Goal: Information Seeking & Learning: Learn about a topic

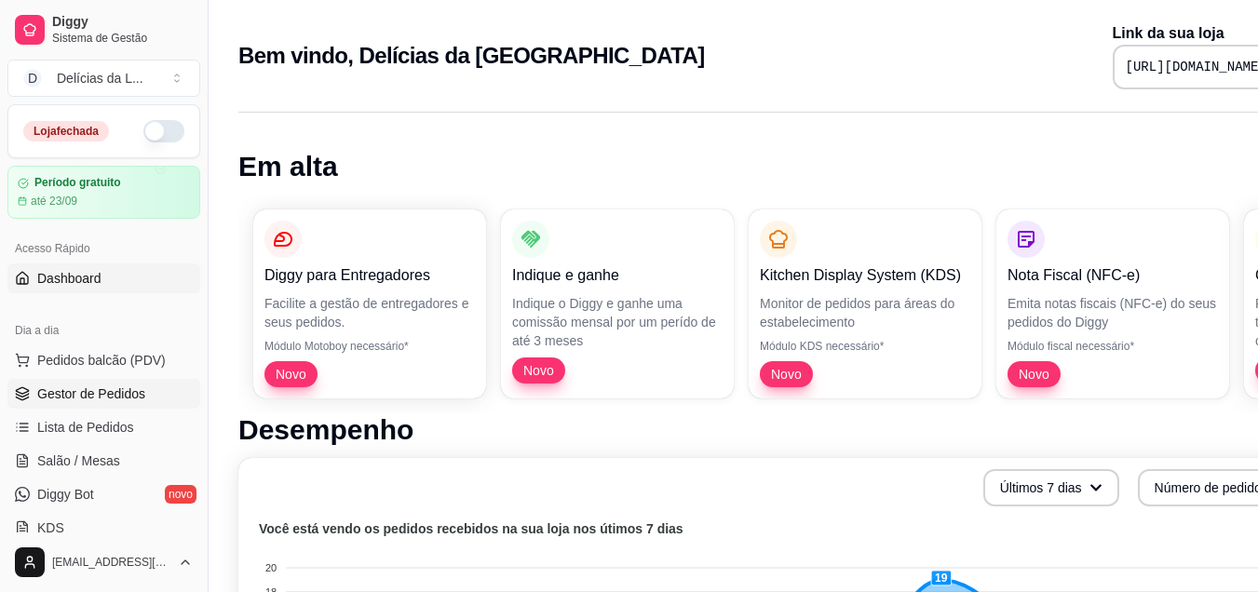
click at [136, 402] on span "Gestor de Pedidos" at bounding box center [91, 393] width 108 height 19
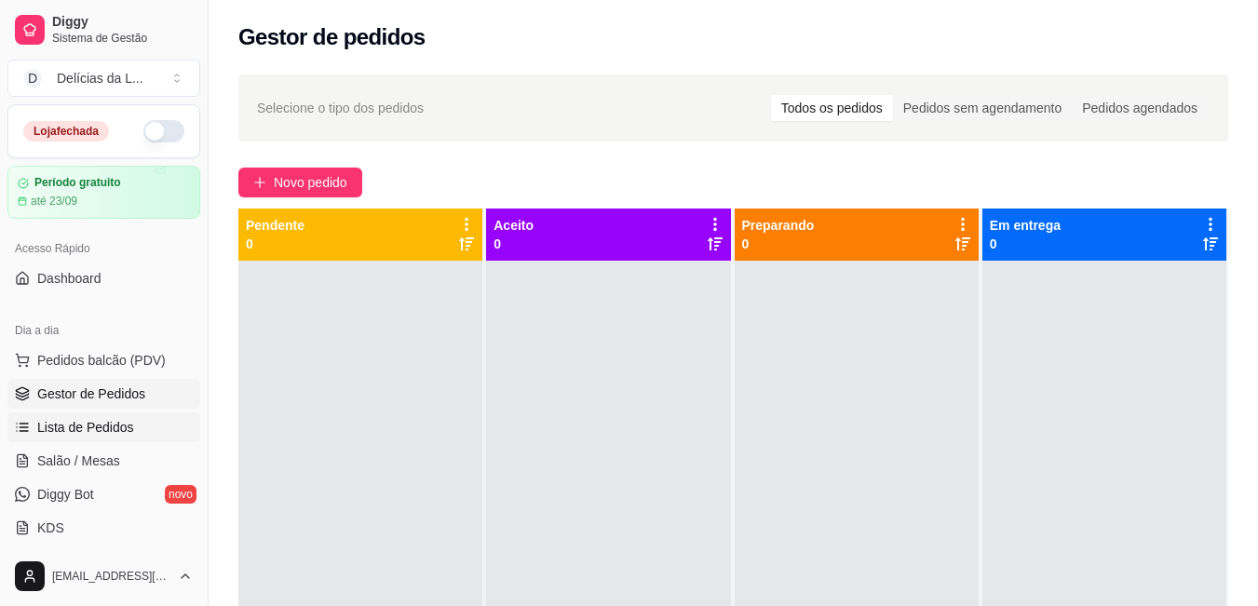
click at [127, 433] on span "Lista de Pedidos" at bounding box center [85, 427] width 97 height 19
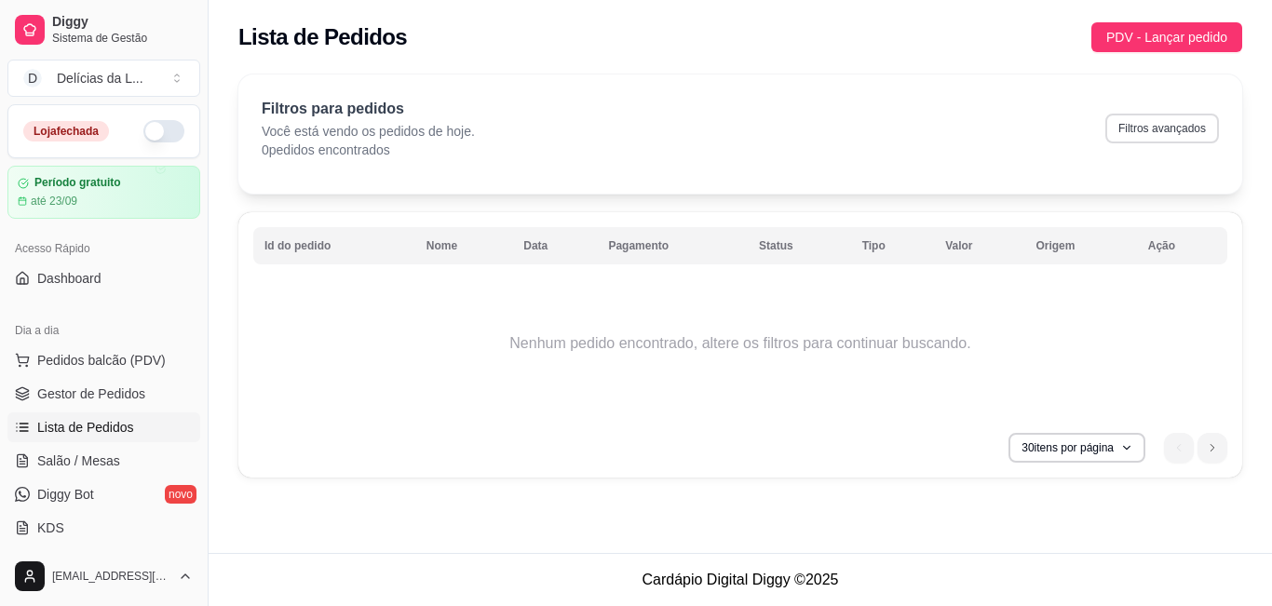
click at [1193, 139] on button "Filtros avançados" at bounding box center [1162, 129] width 114 height 30
select select "0"
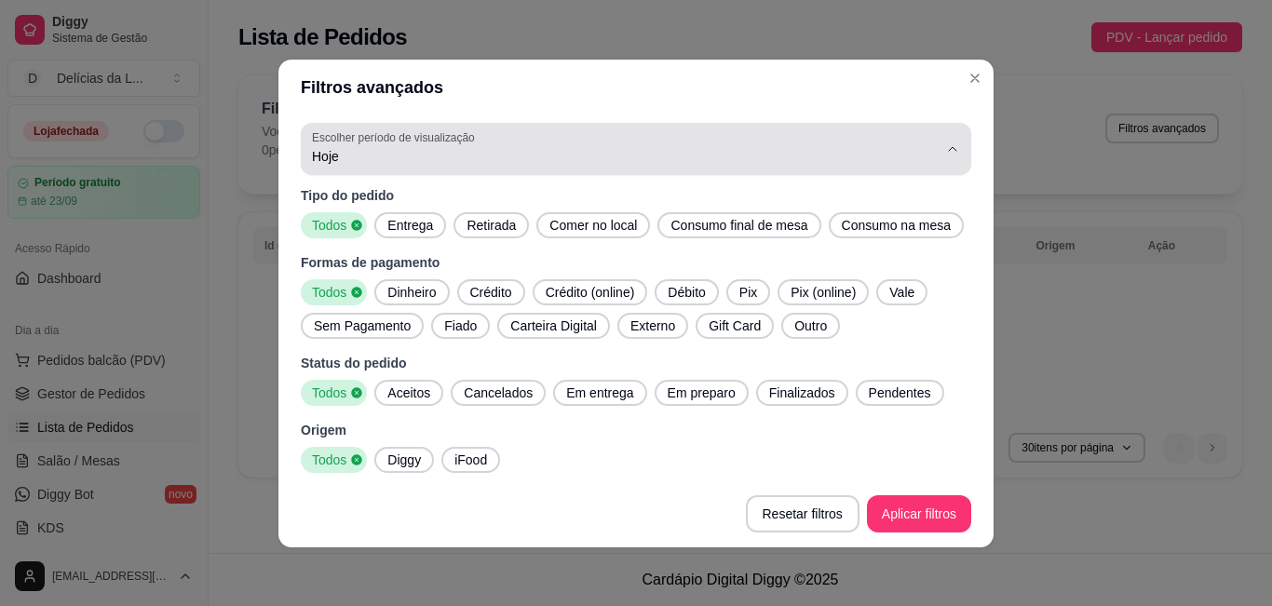
click at [917, 154] on span "Hoje" at bounding box center [625, 156] width 626 height 19
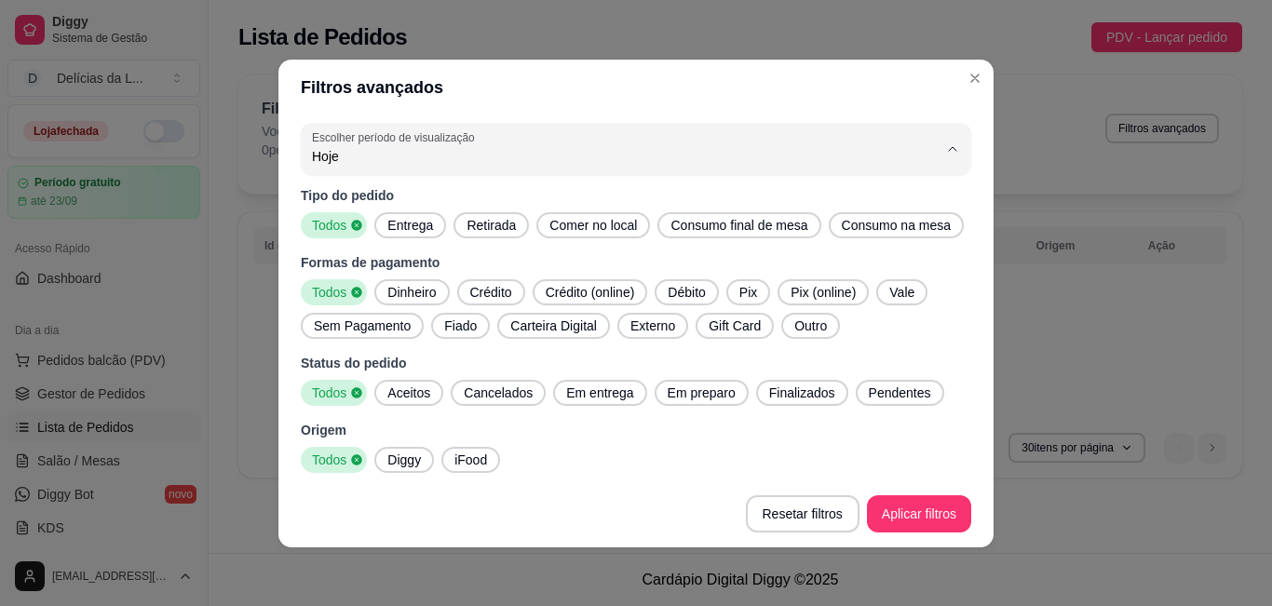
click at [725, 262] on span "7 dias" at bounding box center [619, 261] width 597 height 18
type input "7"
select select "7"
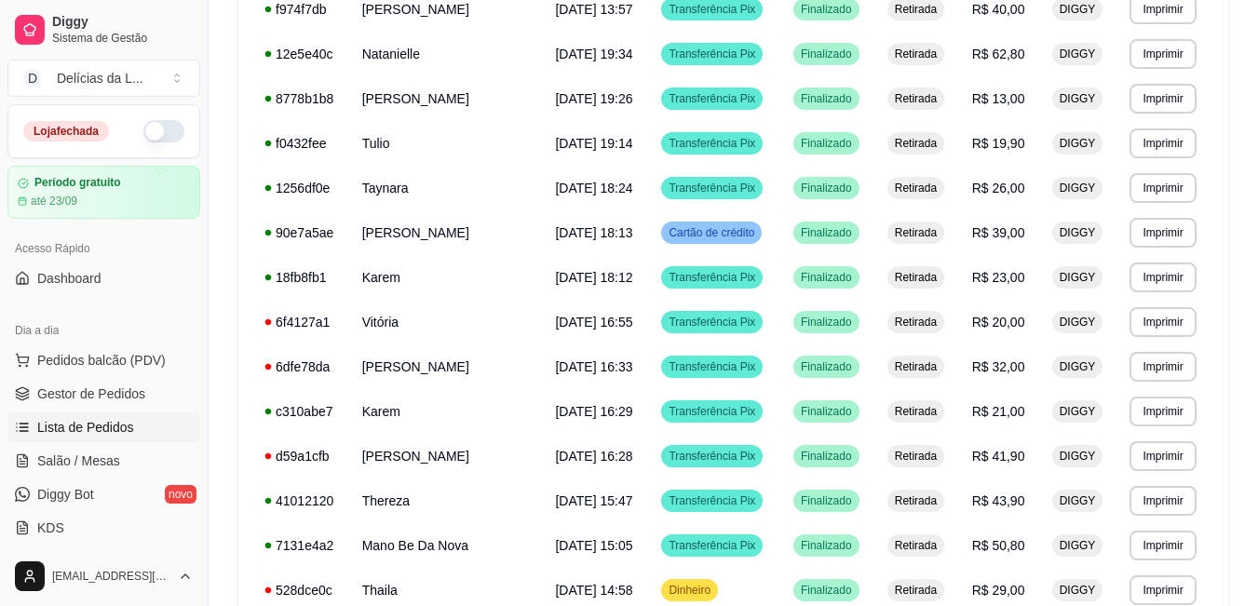
scroll to position [1005, 0]
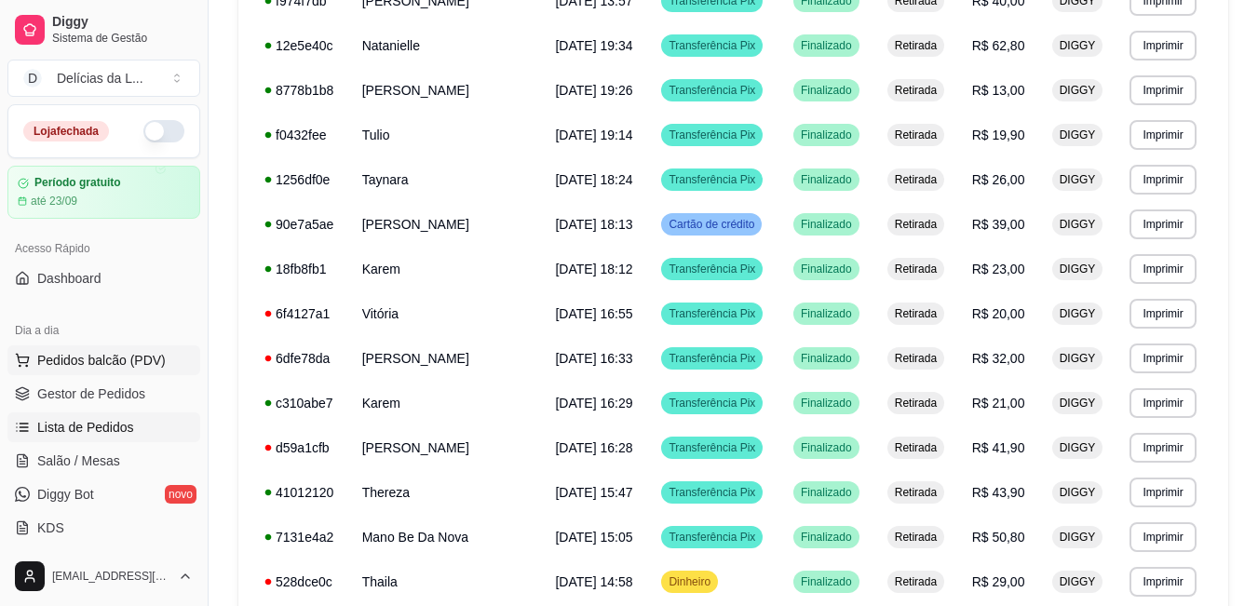
click at [159, 367] on span "Pedidos balcão (PDV)" at bounding box center [101, 360] width 128 height 19
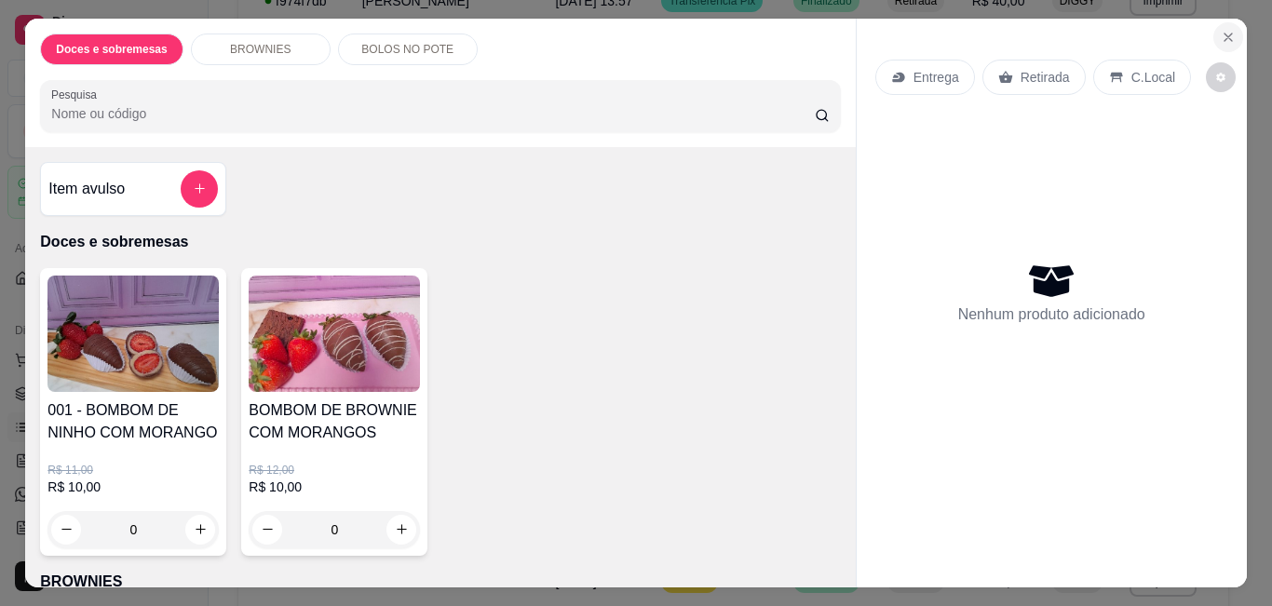
click at [1226, 30] on icon "Close" at bounding box center [1227, 37] width 15 height 15
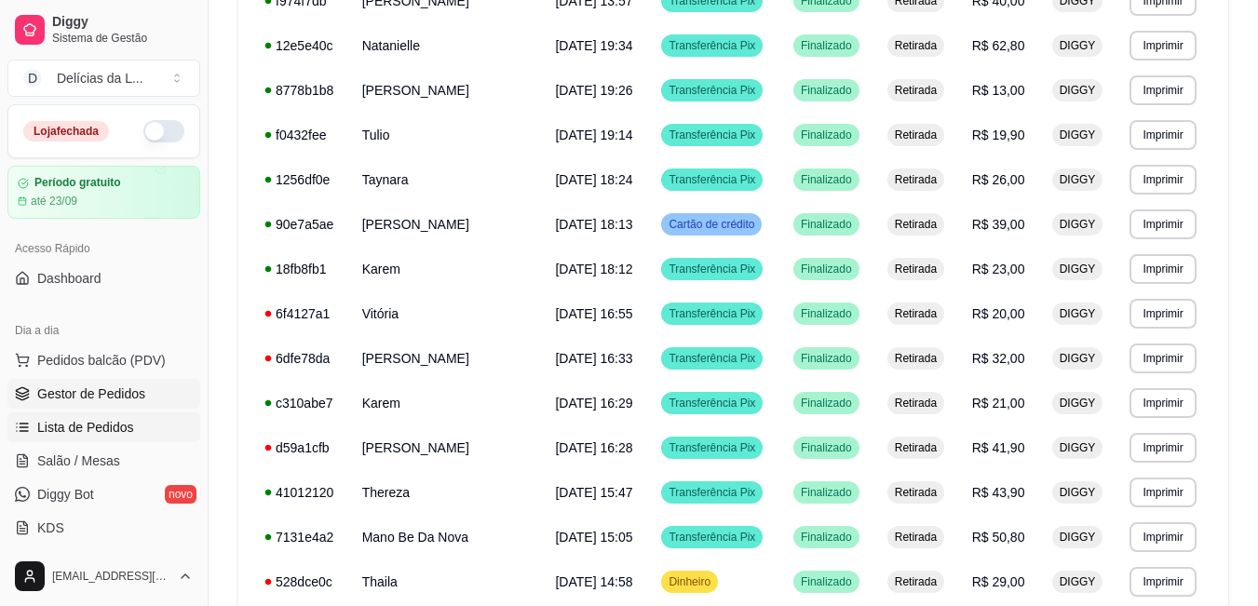
click at [130, 394] on span "Gestor de Pedidos" at bounding box center [91, 393] width 108 height 19
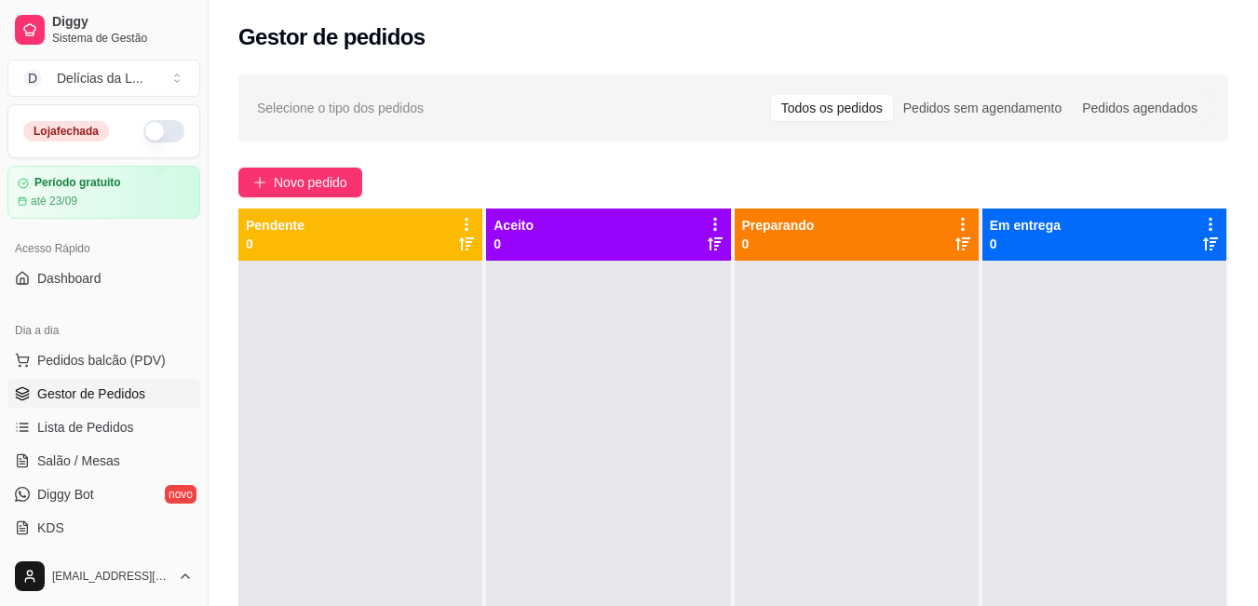
click at [860, 101] on div "Todos os pedidos" at bounding box center [832, 108] width 122 height 26
click at [771, 95] on input "Todos os pedidos" at bounding box center [771, 95] width 0 height 0
click at [860, 101] on div "Todos os pedidos" at bounding box center [832, 108] width 122 height 26
click at [771, 95] on input "Todos os pedidos" at bounding box center [771, 95] width 0 height 0
click at [201, 114] on button "Toggle Sidebar" at bounding box center [207, 303] width 15 height 606
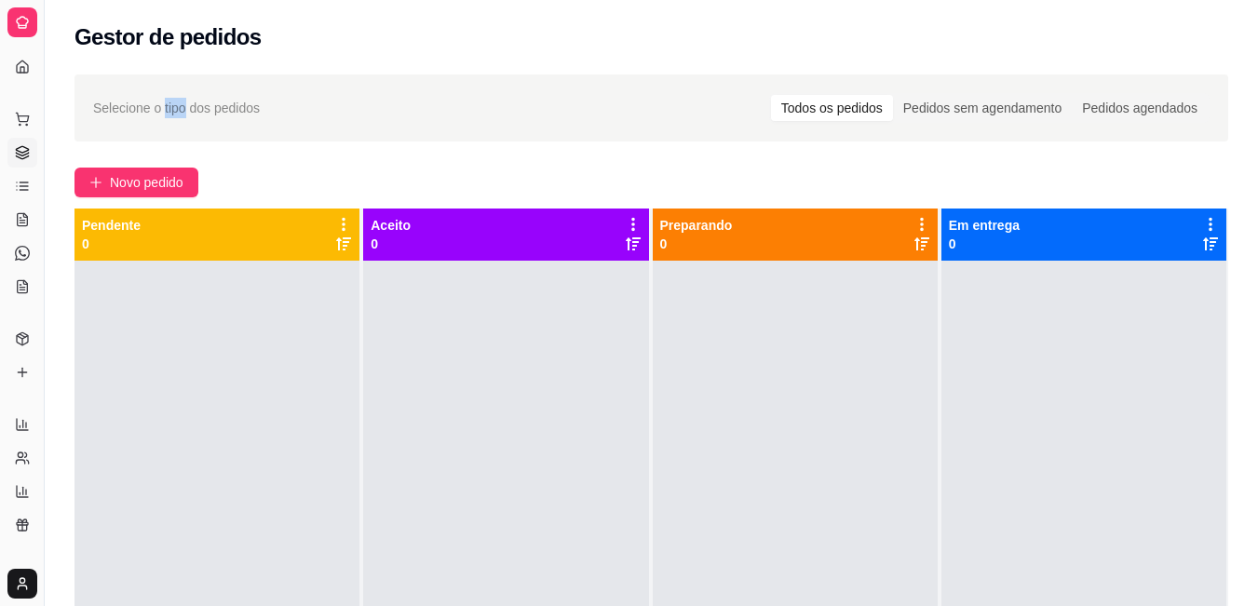
drag, startPoint x: 201, startPoint y: 114, endPoint x: 172, endPoint y: 146, distance: 43.5
click at [172, 146] on div "Selecione o tipo dos pedidos Todos os pedidos Pedidos sem agendamento Pedidos a…" at bounding box center [651, 450] width 1213 height 774
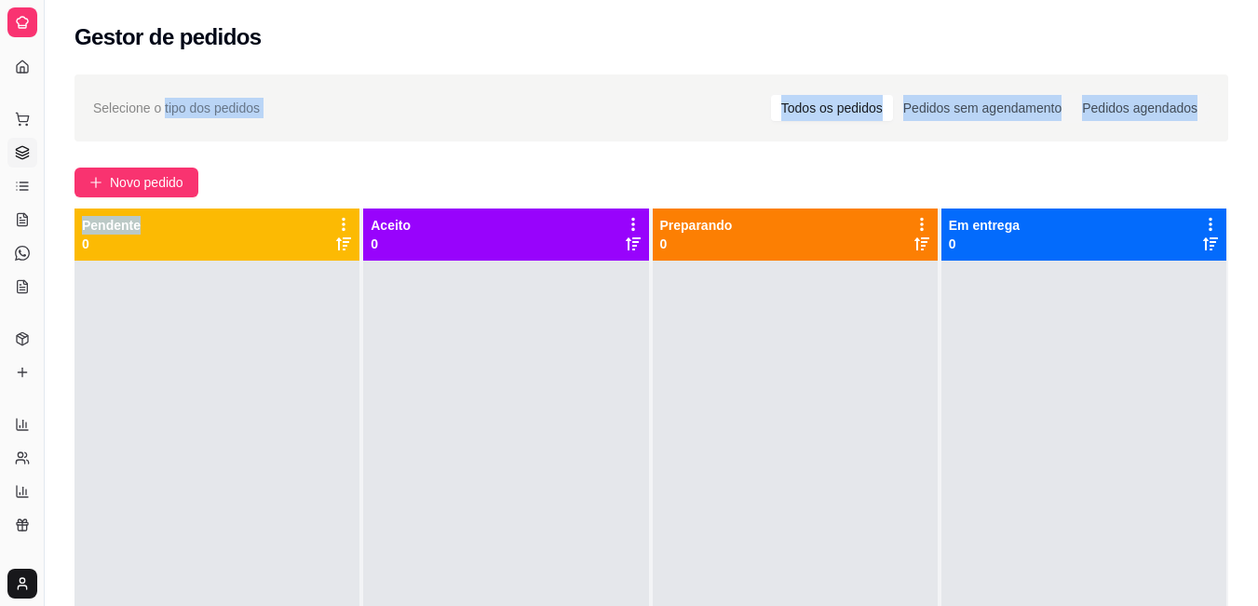
click at [24, 20] on icon at bounding box center [22, 22] width 15 height 15
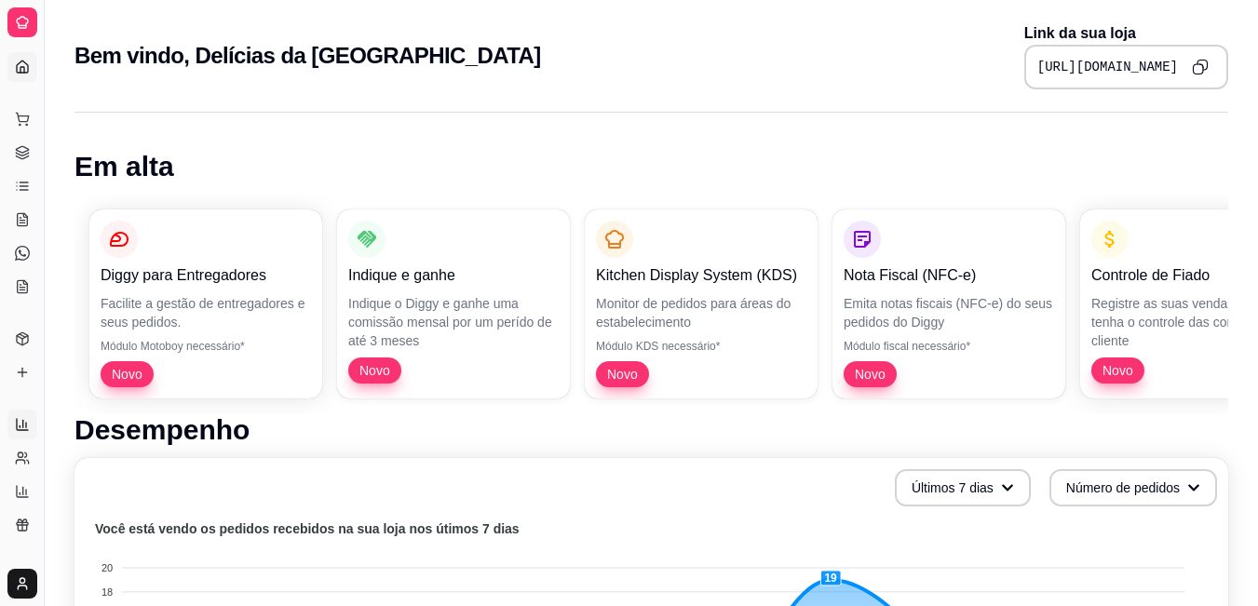
click at [19, 432] on link "Relatórios de vendas" at bounding box center [22, 425] width 30 height 30
select select "ALL"
select select "0"
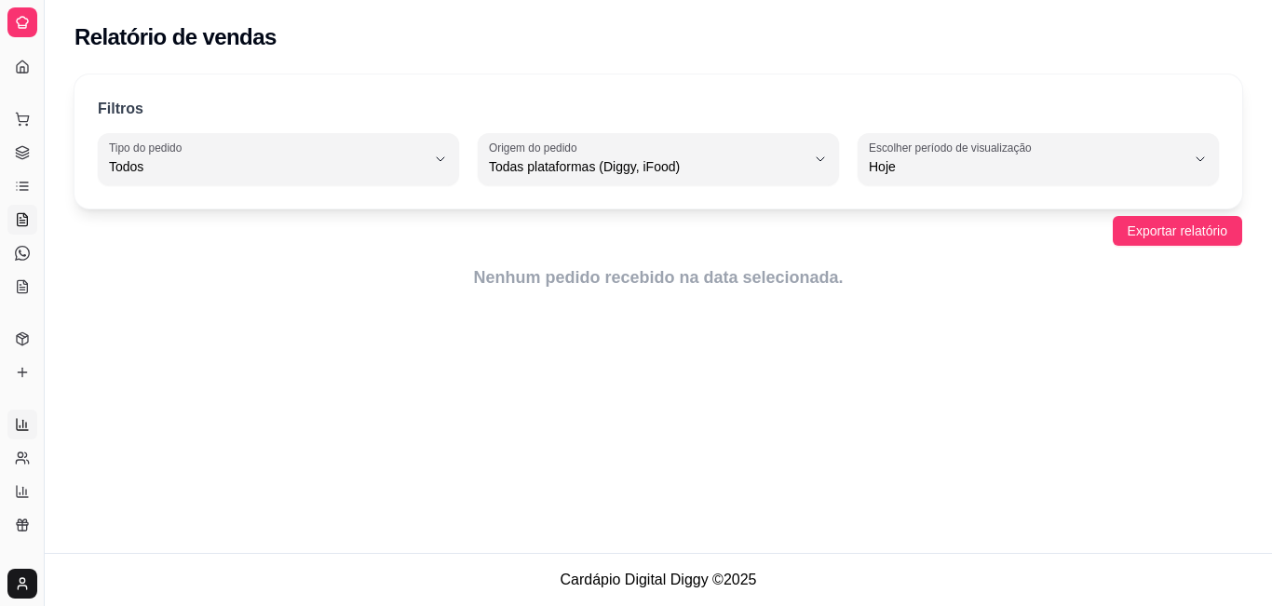
click at [24, 222] on icon at bounding box center [22, 222] width 5 height 0
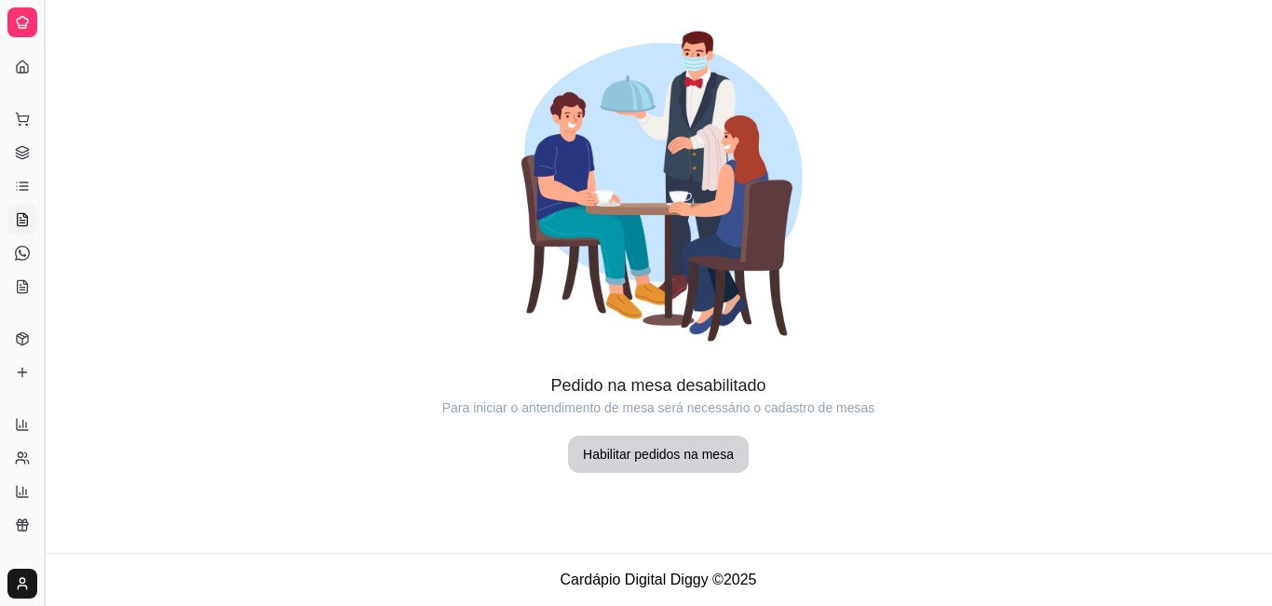
click at [41, 22] on button "Toggle Sidebar" at bounding box center [43, 303] width 15 height 606
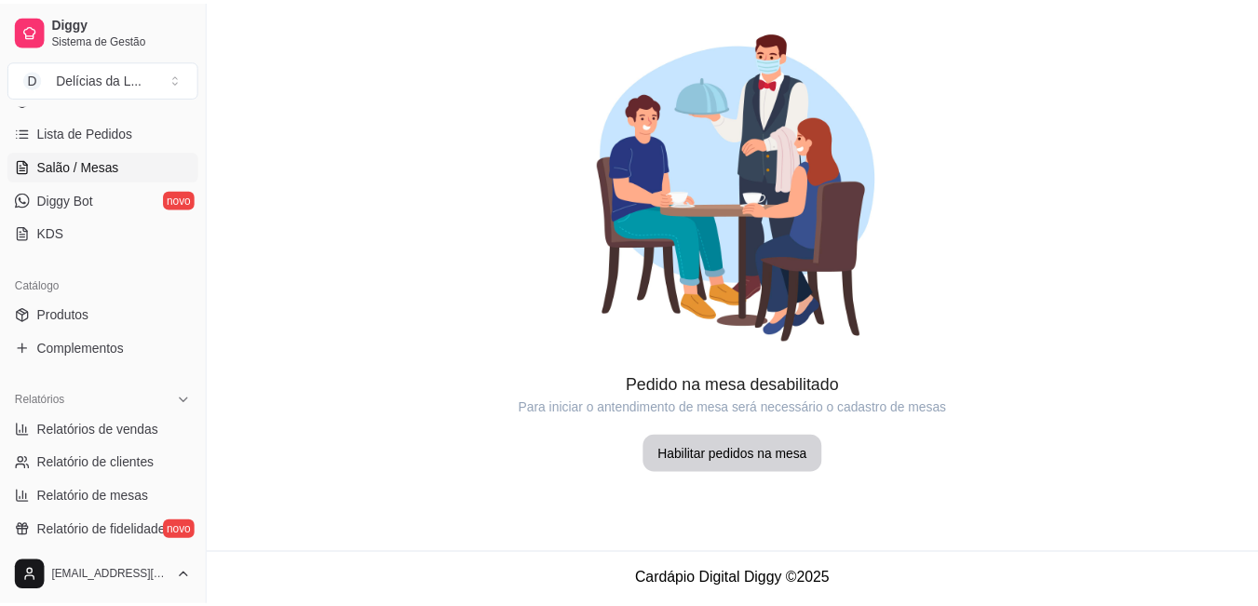
scroll to position [335, 0]
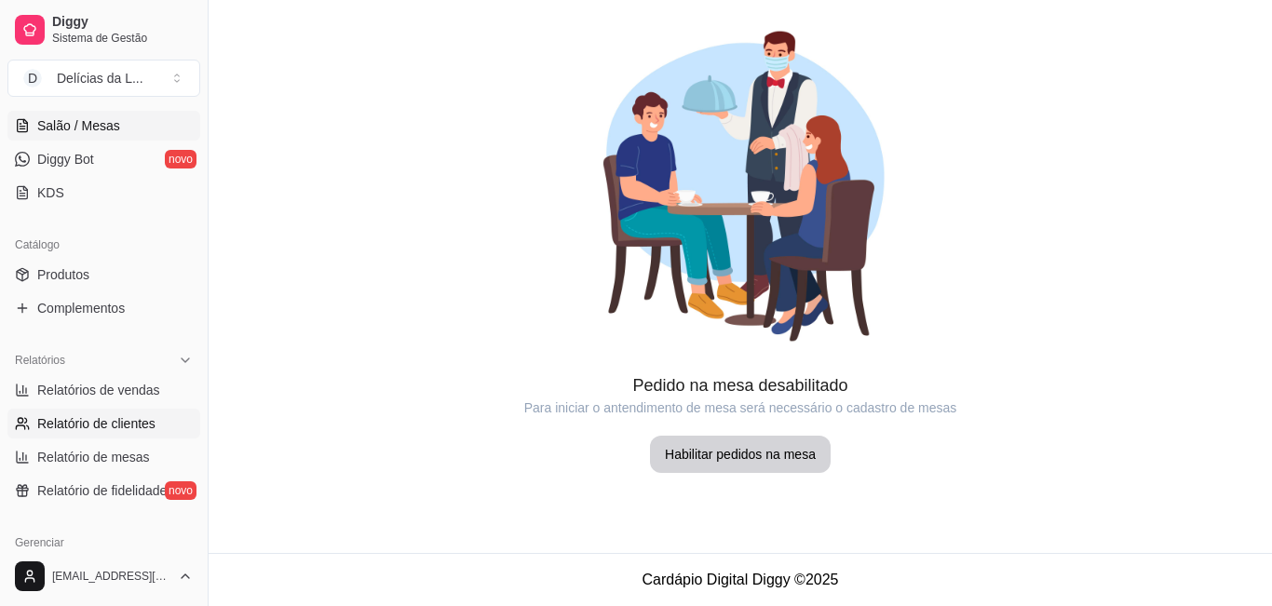
click at [153, 413] on link "Relatório de clientes" at bounding box center [103, 424] width 193 height 30
select select "30"
select select "HIGHEST_TOTAL_SPENT_WITH_ORDERS"
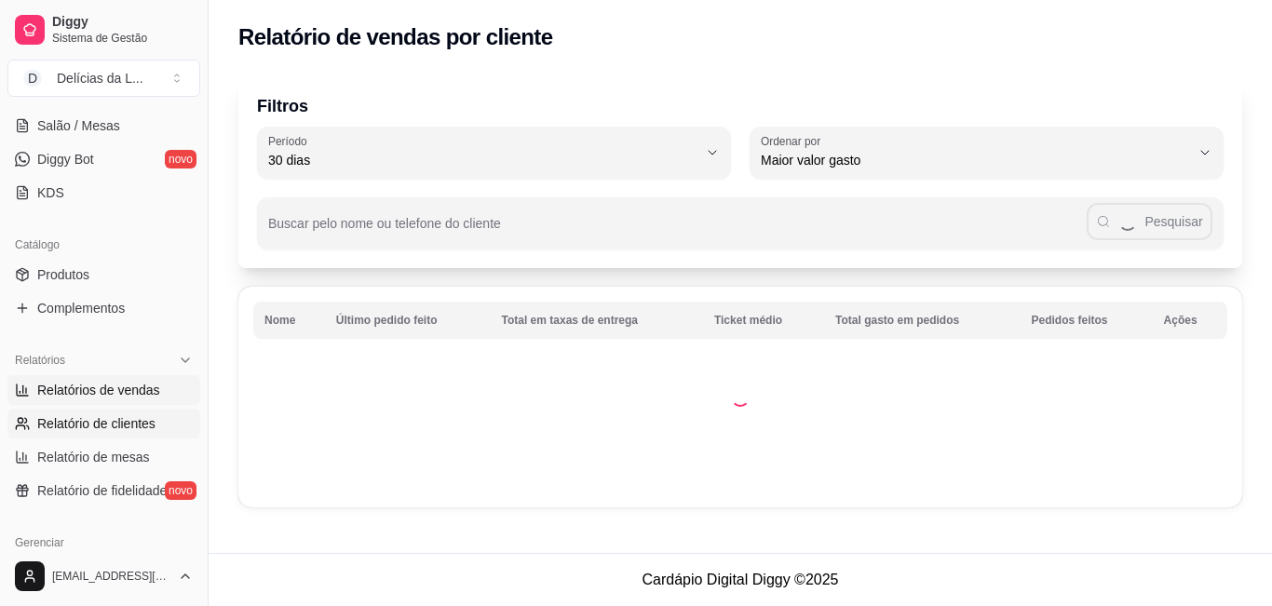
click at [150, 393] on span "Relatórios de vendas" at bounding box center [98, 390] width 123 height 19
select select "ALL"
select select "0"
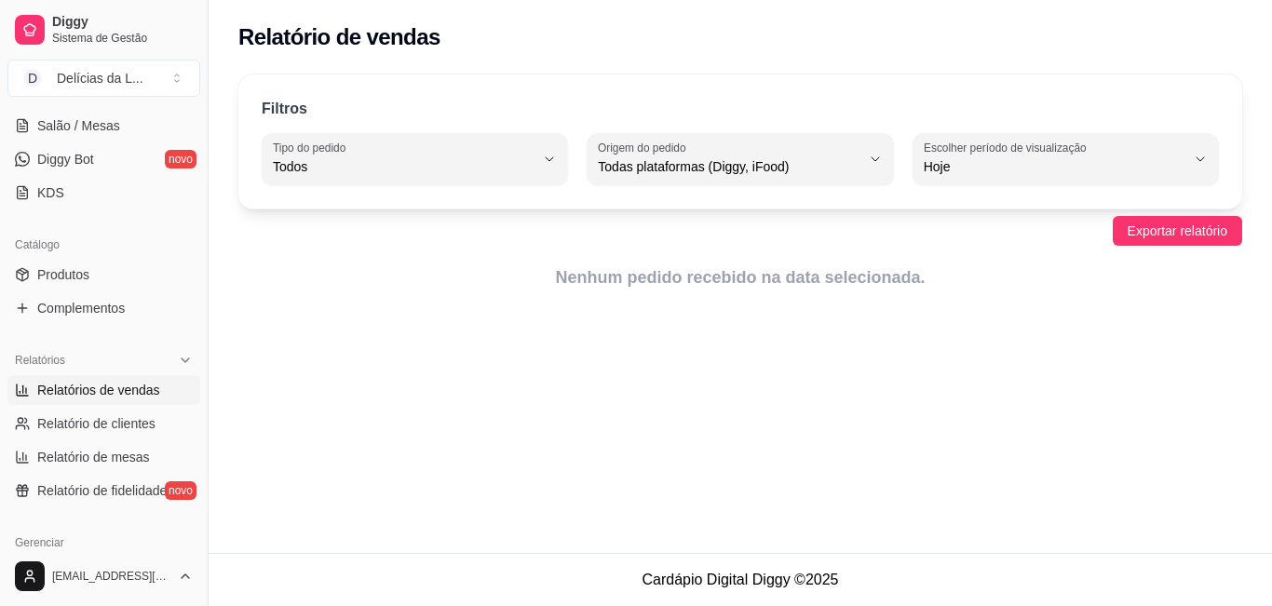
click at [150, 393] on span "Relatórios de vendas" at bounding box center [98, 390] width 123 height 19
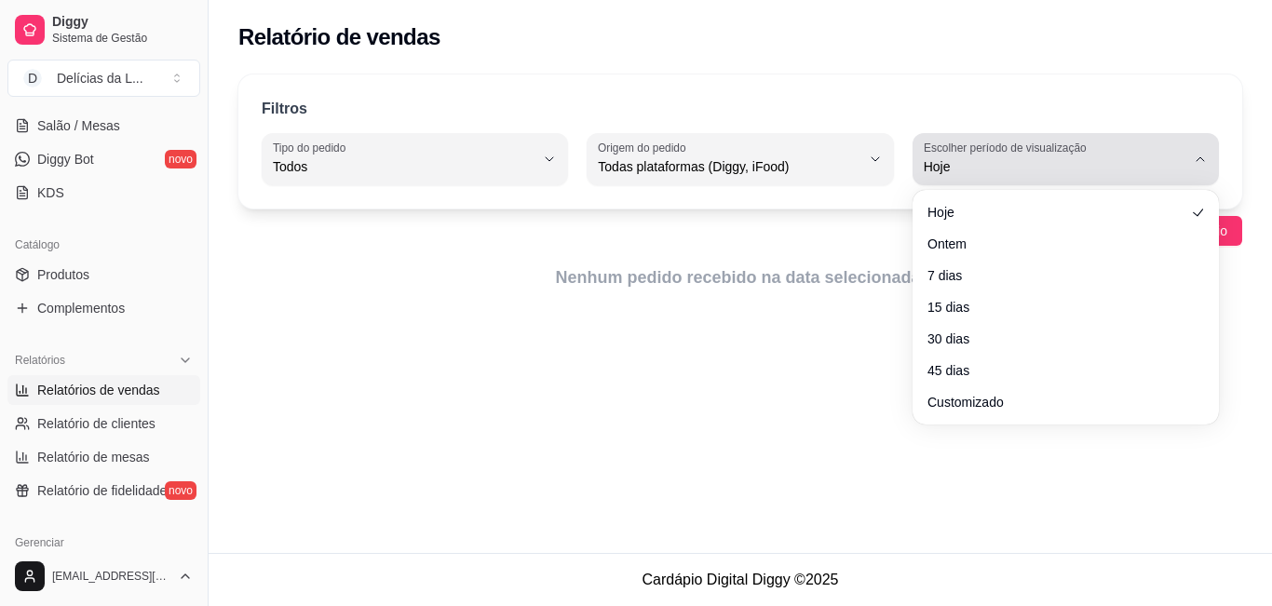
click at [1109, 155] on div "Hoje" at bounding box center [1054, 159] width 262 height 37
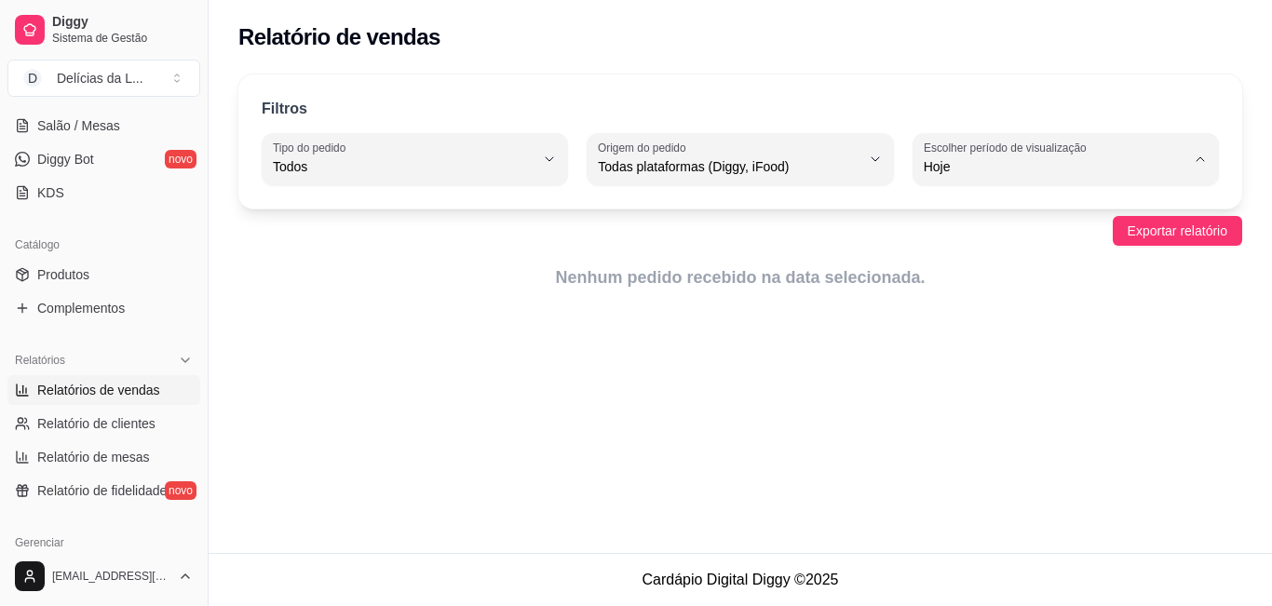
click at [1019, 263] on li "7 dias" at bounding box center [1065, 272] width 280 height 29
type input "7"
select select "7"
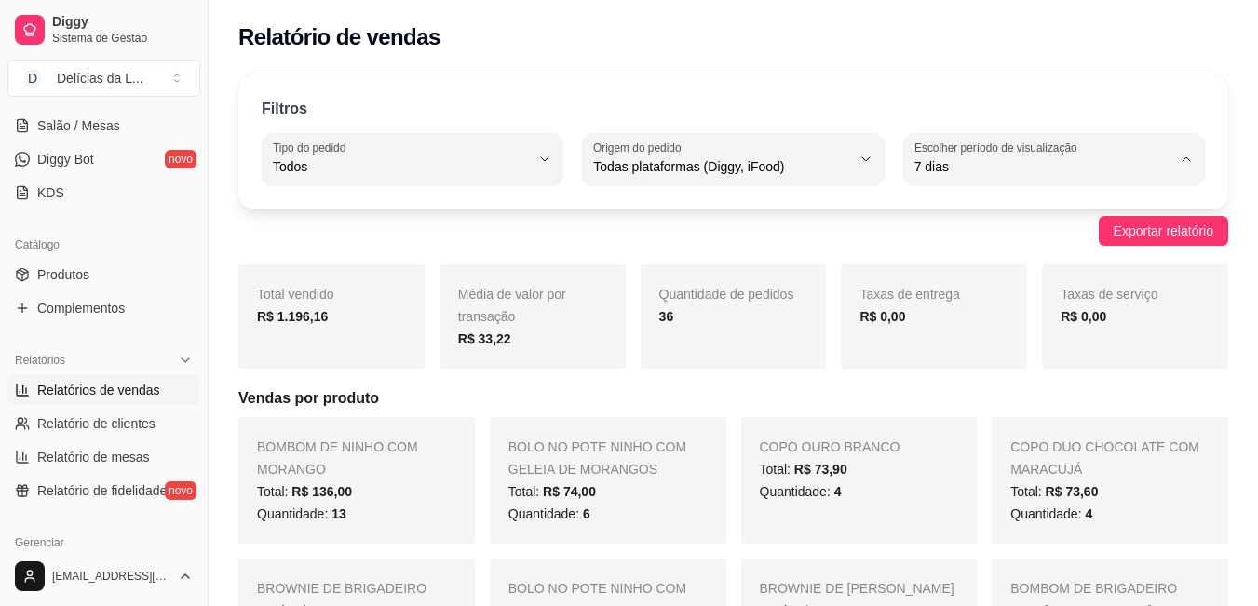
click at [1019, 263] on li "7 dias" at bounding box center [1054, 272] width 276 height 29
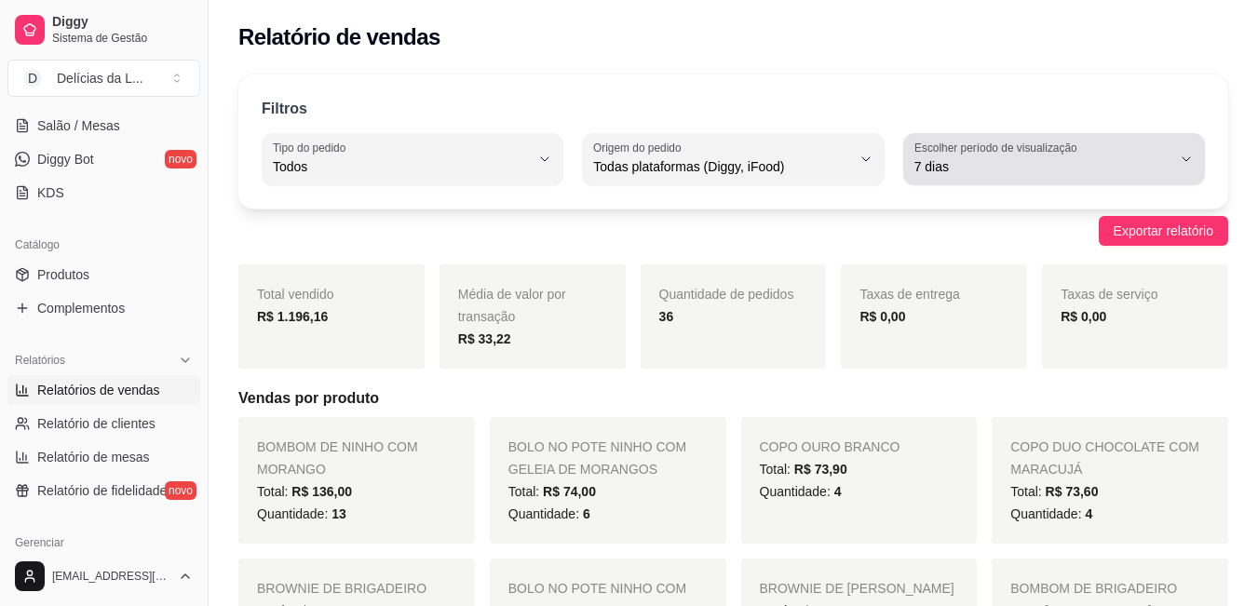
click at [1185, 149] on button "Escolher período de visualização 7 dias" at bounding box center [1054, 159] width 302 height 52
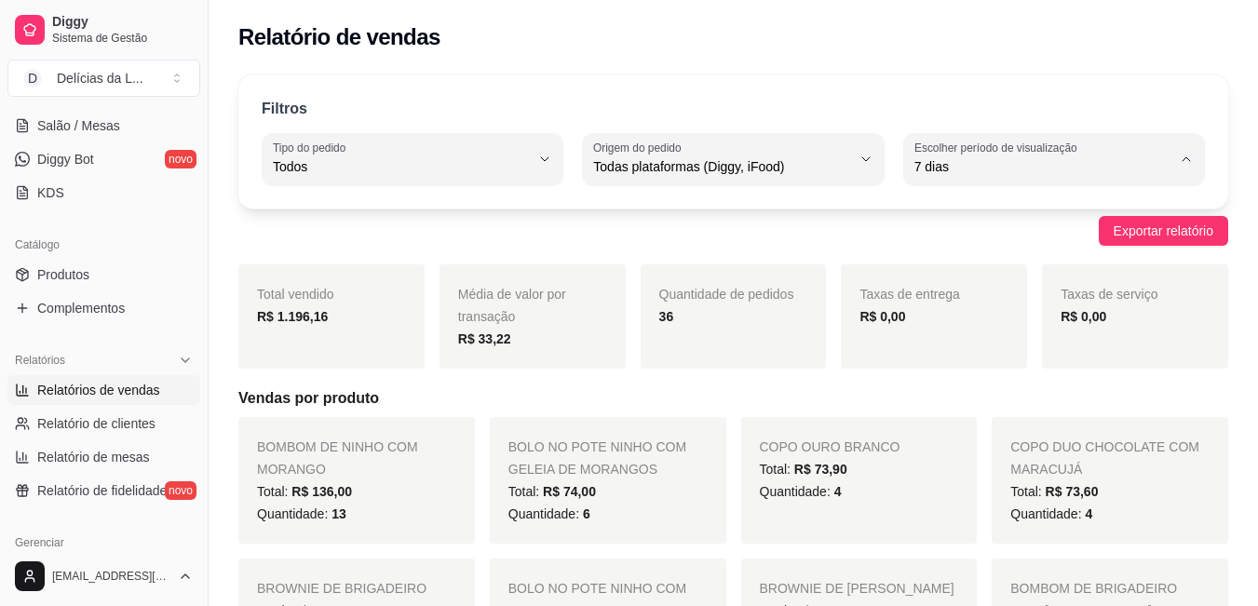
click at [1050, 394] on span "Customizado" at bounding box center [1043, 393] width 243 height 18
type input "-1"
select select "-1"
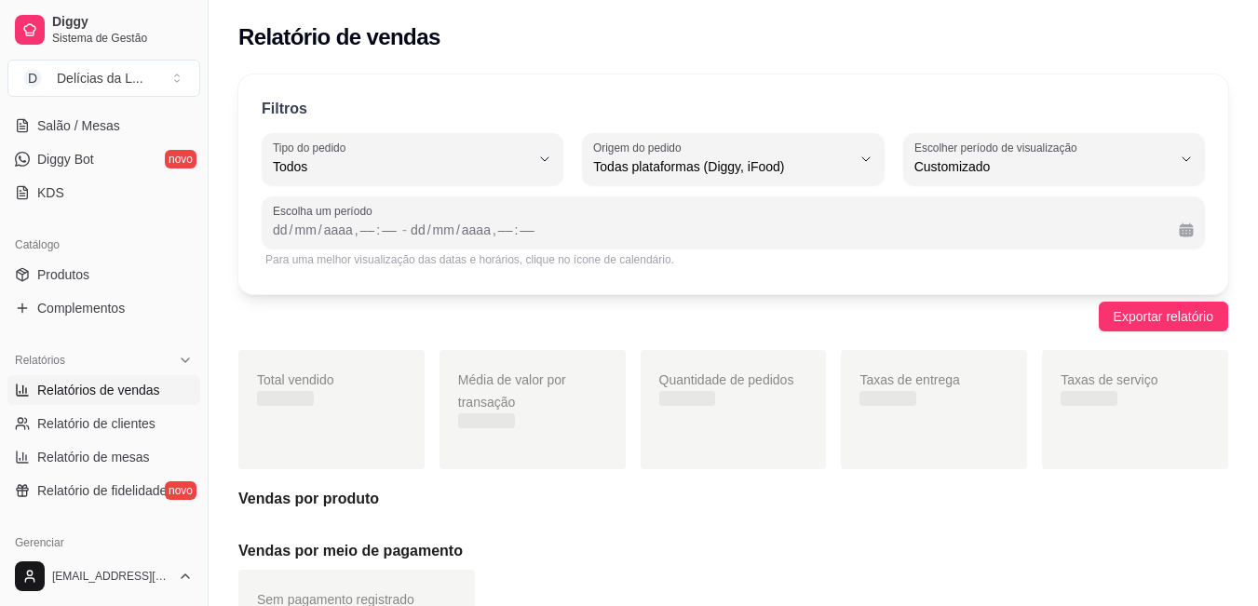
scroll to position [18, 0]
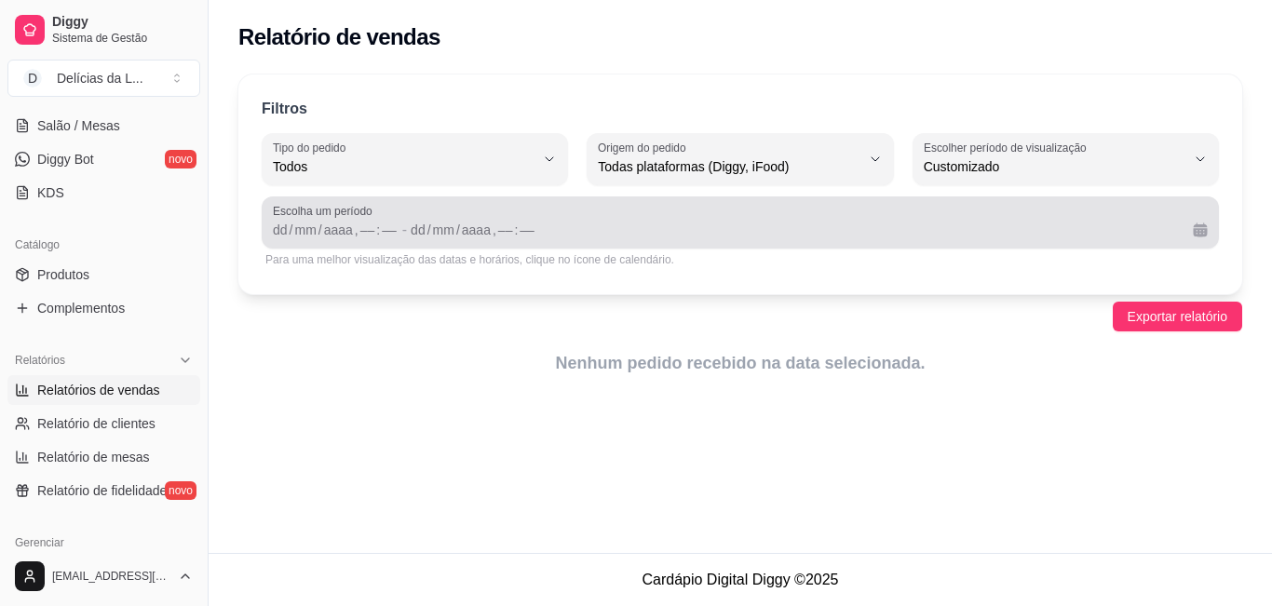
click at [604, 218] on span "Escolha um período" at bounding box center [740, 211] width 935 height 15
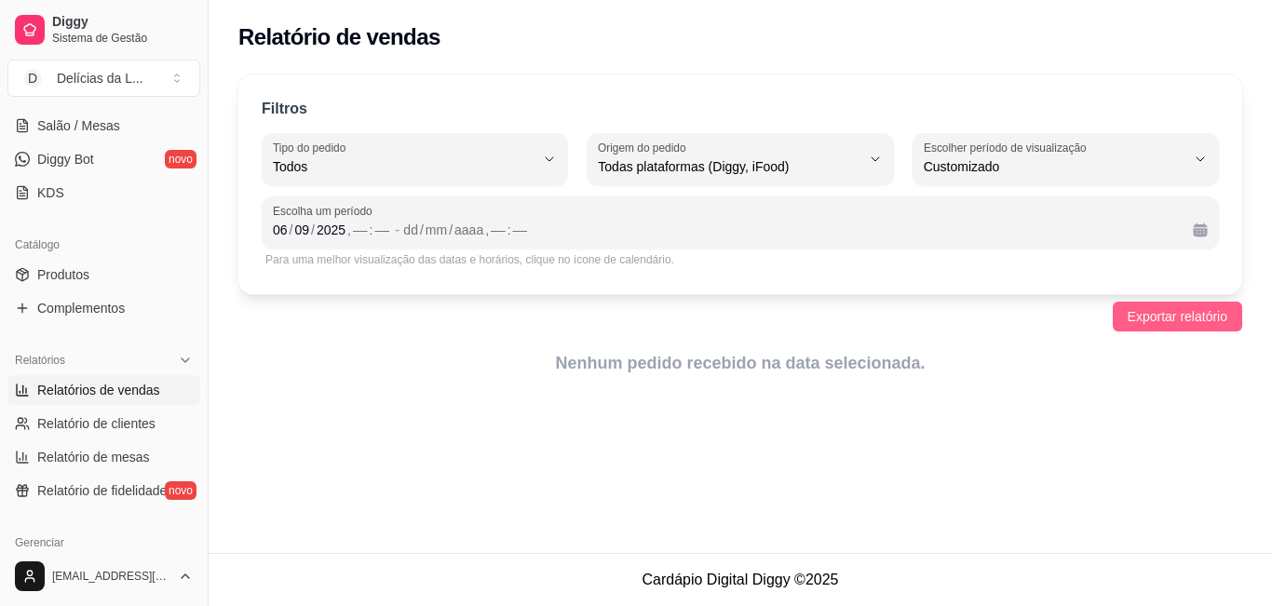
click at [1171, 310] on span "Exportar relatório" at bounding box center [1177, 316] width 100 height 20
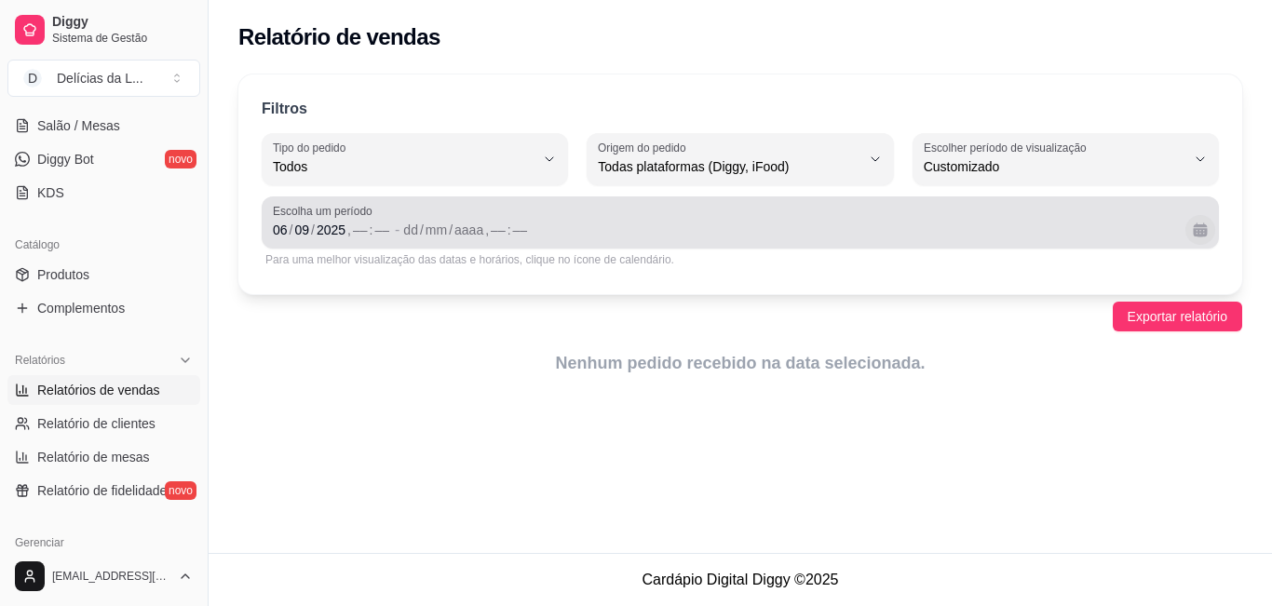
click at [1195, 231] on button "Calendário" at bounding box center [1200, 230] width 30 height 30
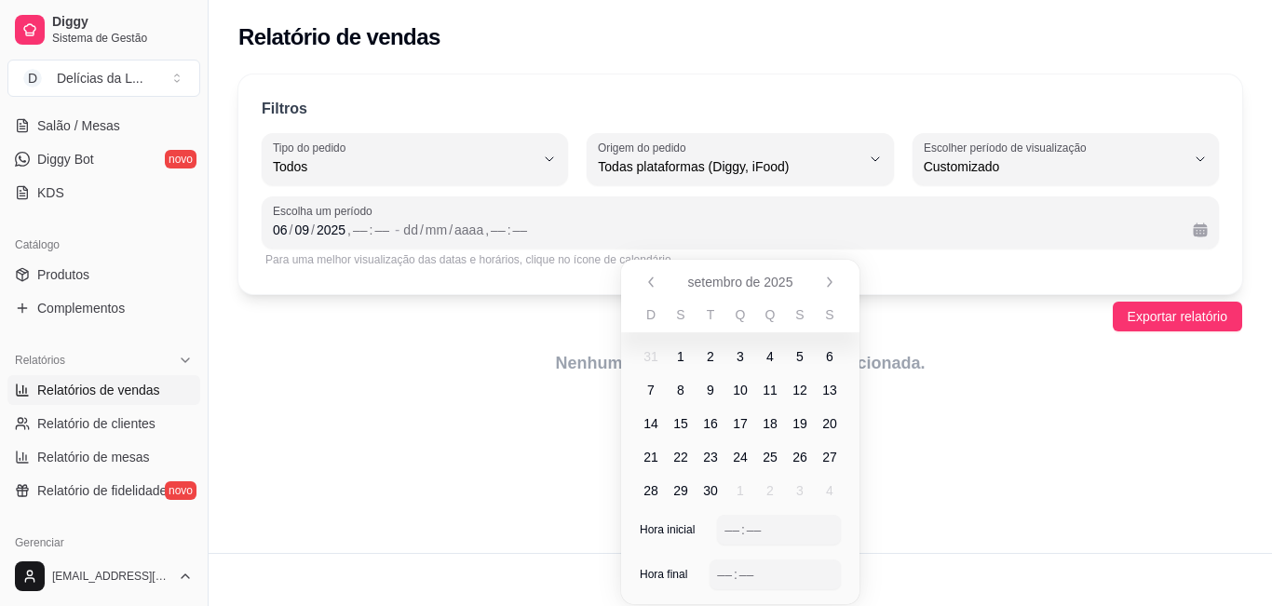
click at [805, 355] on span "5" at bounding box center [800, 357] width 30 height 30
click at [483, 437] on div "Relatório de vendas Filtros ALL Tipo do pedido Todos Entrega Retirada Mesa Cons…" at bounding box center [740, 276] width 1063 height 553
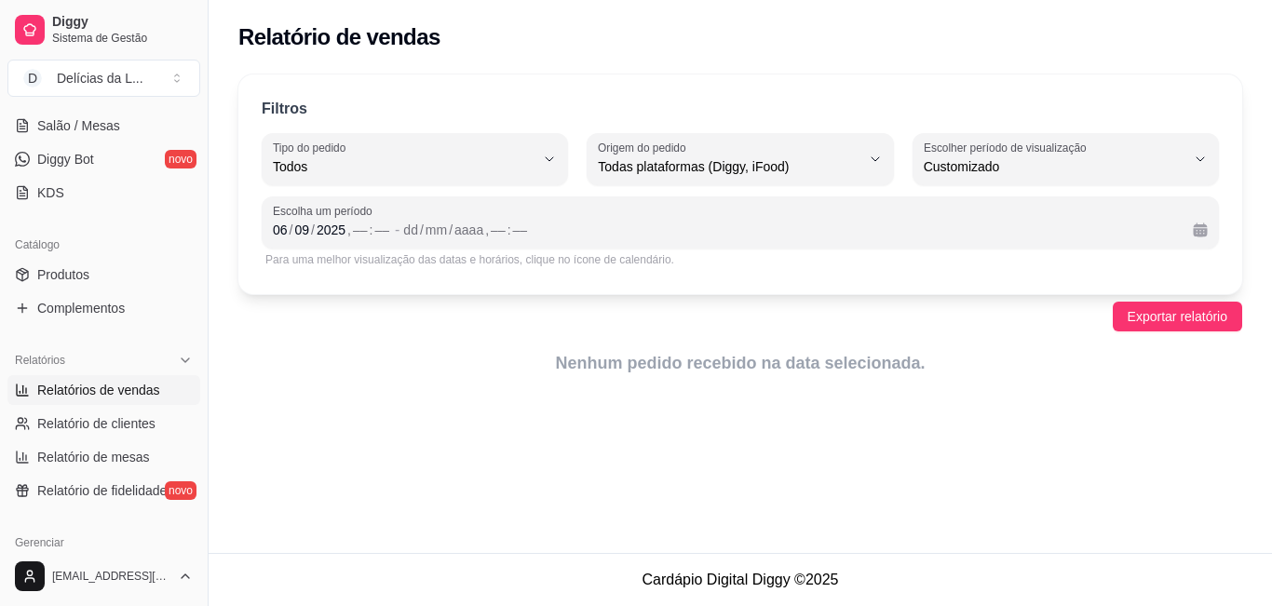
click at [349, 242] on div "Escolha um período [DATE] , –– : –– - dd / mm / aaaa , –– : ––" at bounding box center [740, 222] width 957 height 52
click at [288, 225] on div "/" at bounding box center [291, 230] width 7 height 19
click at [475, 236] on div "aaaa" at bounding box center [468, 230] width 33 height 19
click at [418, 222] on div "/" at bounding box center [421, 230] width 7 height 19
click at [1143, 324] on span "Exportar relatório" at bounding box center [1177, 316] width 100 height 20
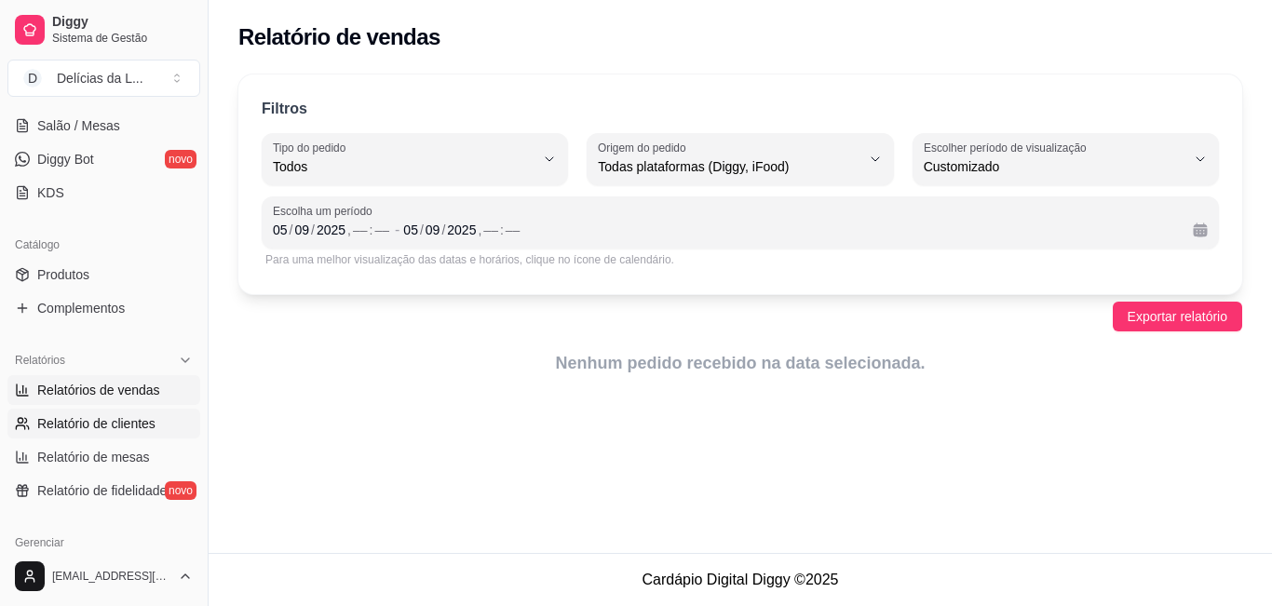
click at [117, 432] on span "Relatório de clientes" at bounding box center [96, 423] width 118 height 19
select select "30"
select select "HIGHEST_TOTAL_SPENT_WITH_ORDERS"
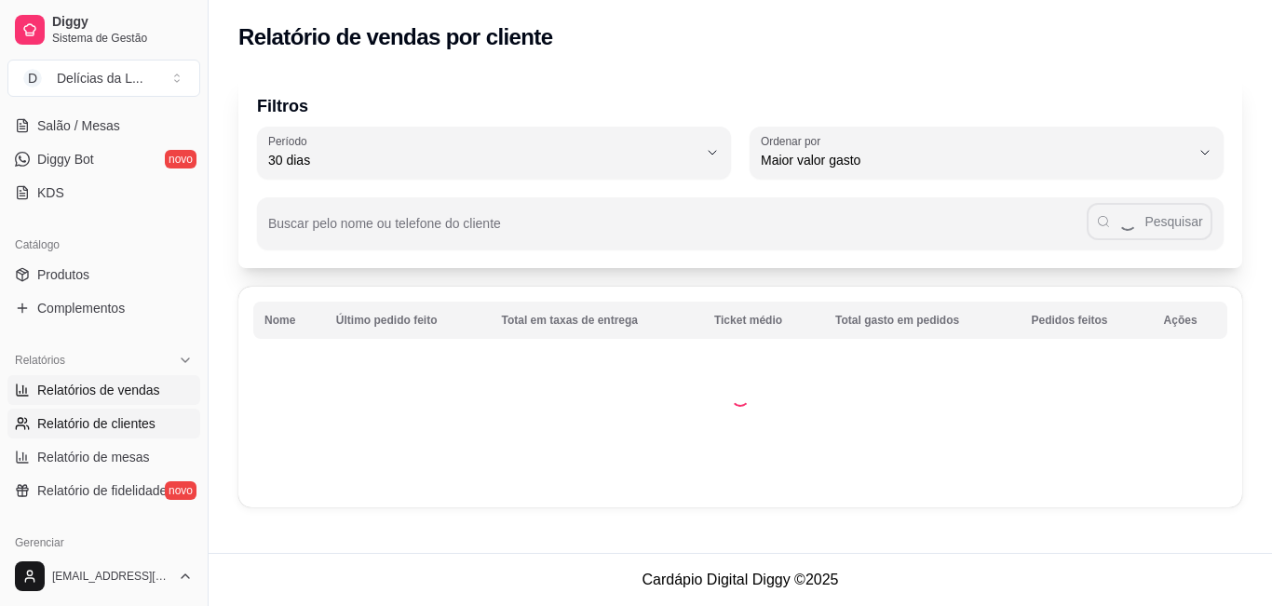
click at [117, 381] on span "Relatórios de vendas" at bounding box center [98, 390] width 123 height 19
select select "ALL"
select select "0"
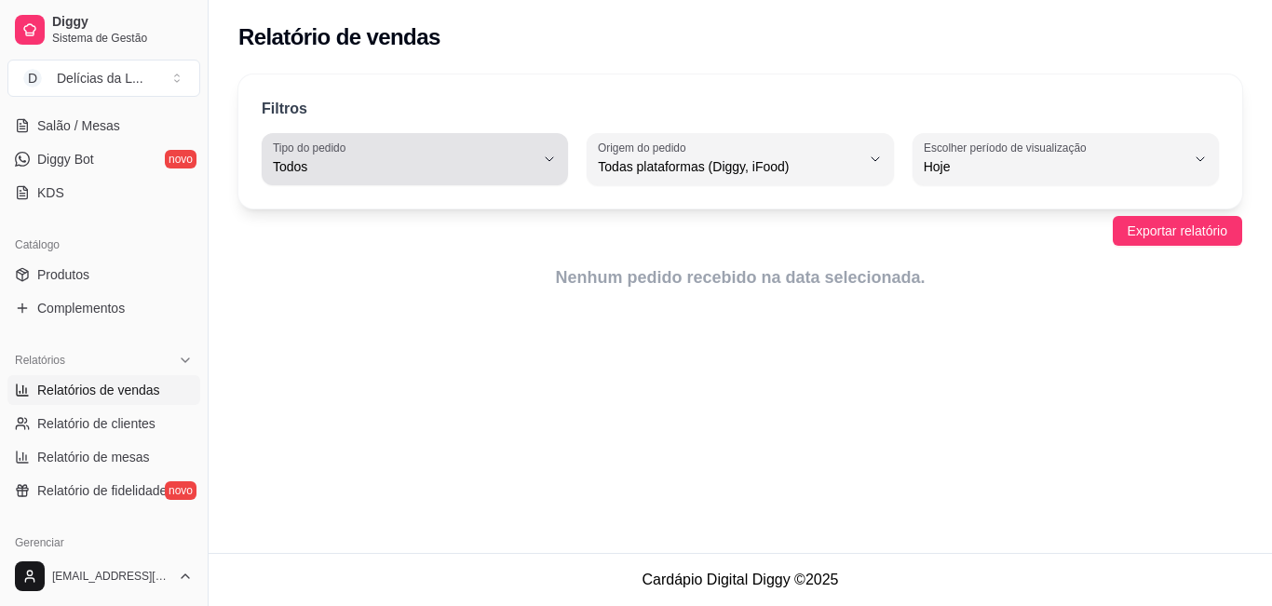
click at [550, 158] on icon "button" at bounding box center [549, 159] width 15 height 15
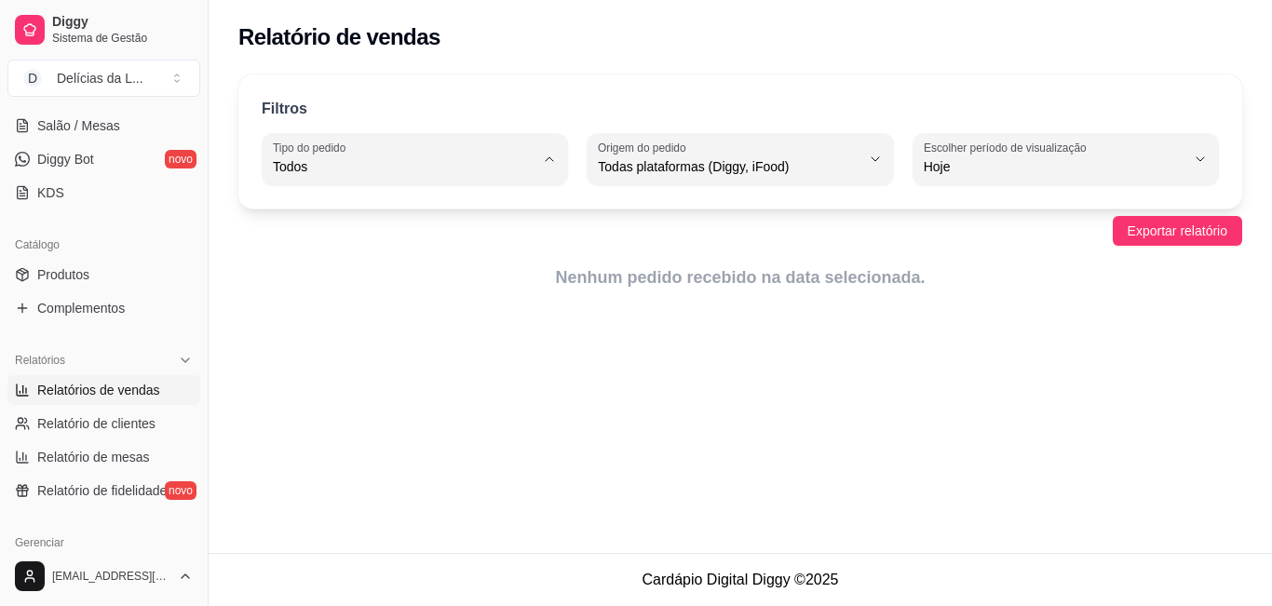
click at [529, 206] on span "Todos" at bounding box center [406, 211] width 248 height 18
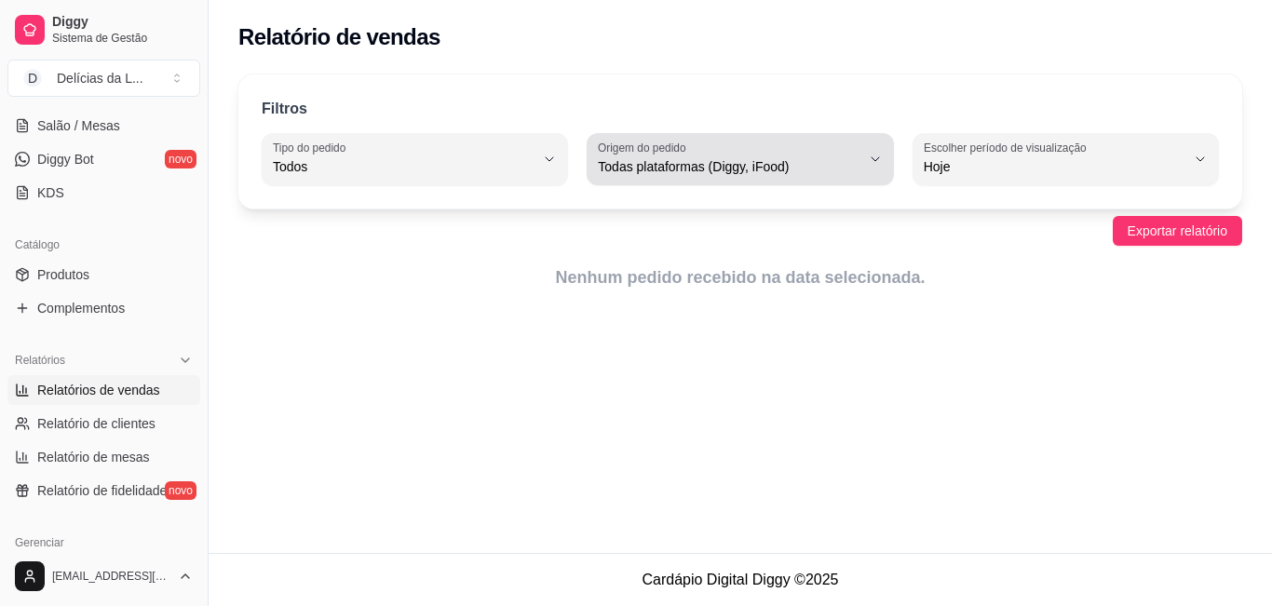
click at [778, 170] on span "Todas plataformas (Diggy, iFood)" at bounding box center [729, 166] width 262 height 19
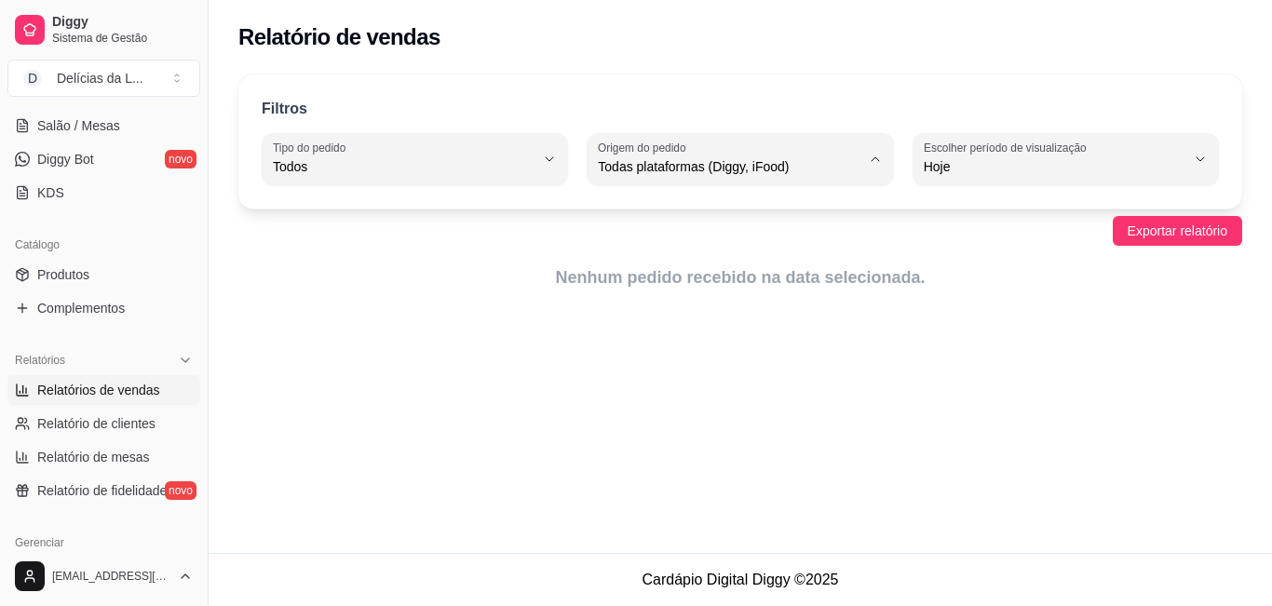
click at [754, 248] on span "Diggy" at bounding box center [731, 242] width 248 height 18
type input "DIGGY"
select select "DIGGY"
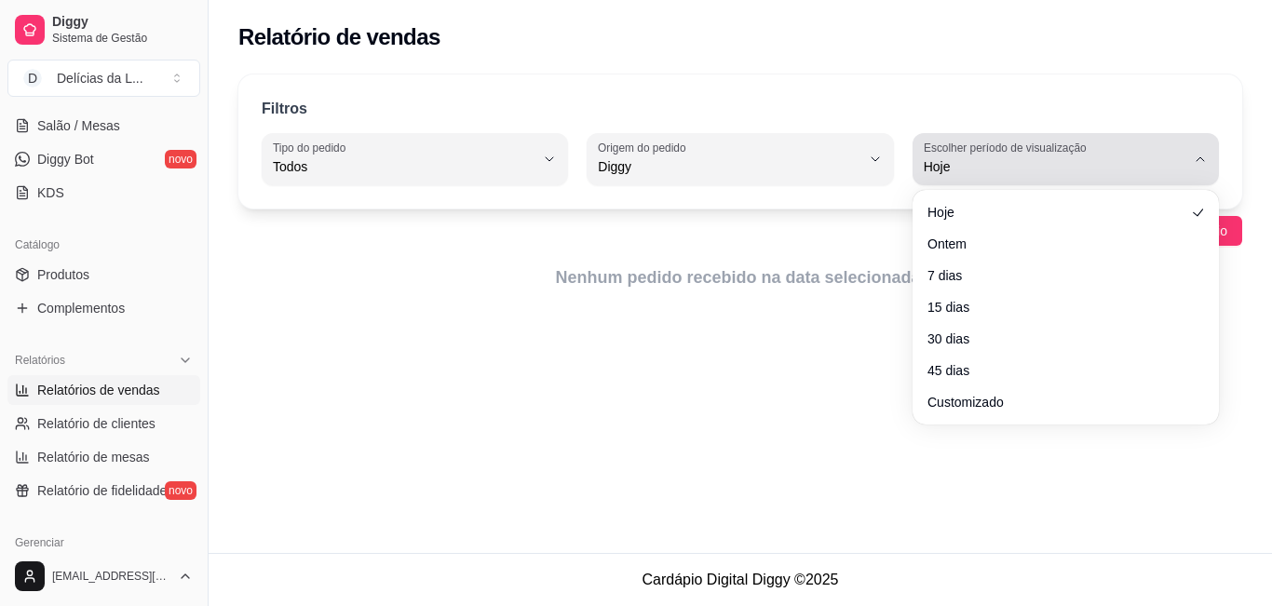
click at [969, 150] on label "Escolher período de visualização" at bounding box center [1007, 148] width 168 height 16
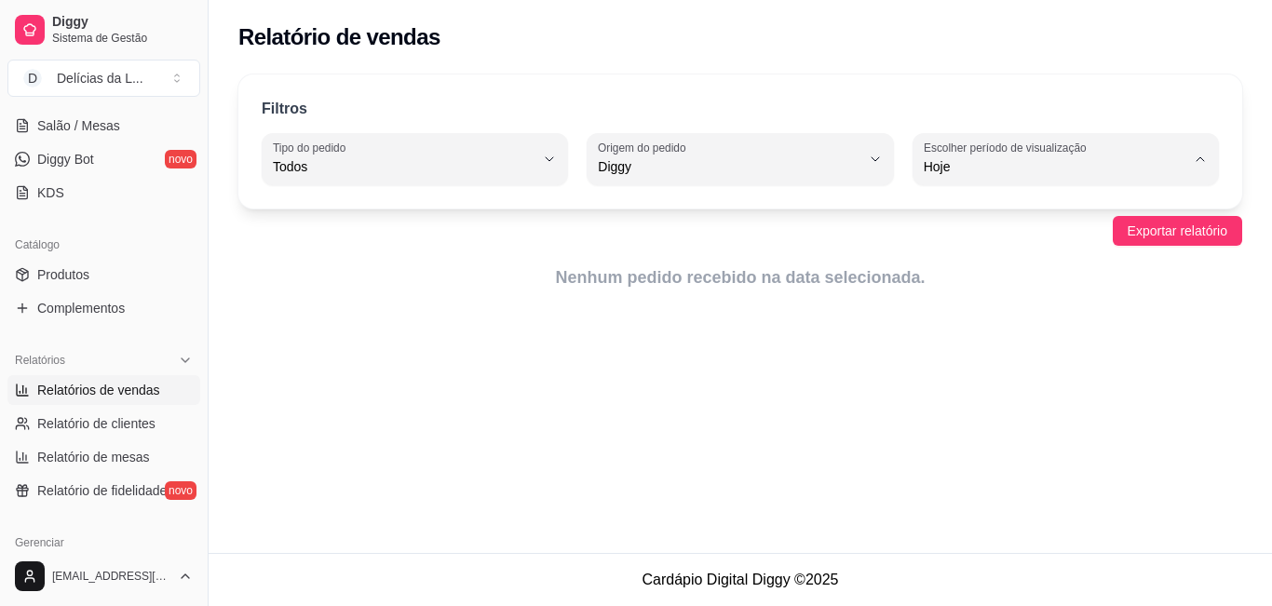
click at [968, 237] on span "Ontem" at bounding box center [1057, 242] width 248 height 18
type input "1"
select select "1"
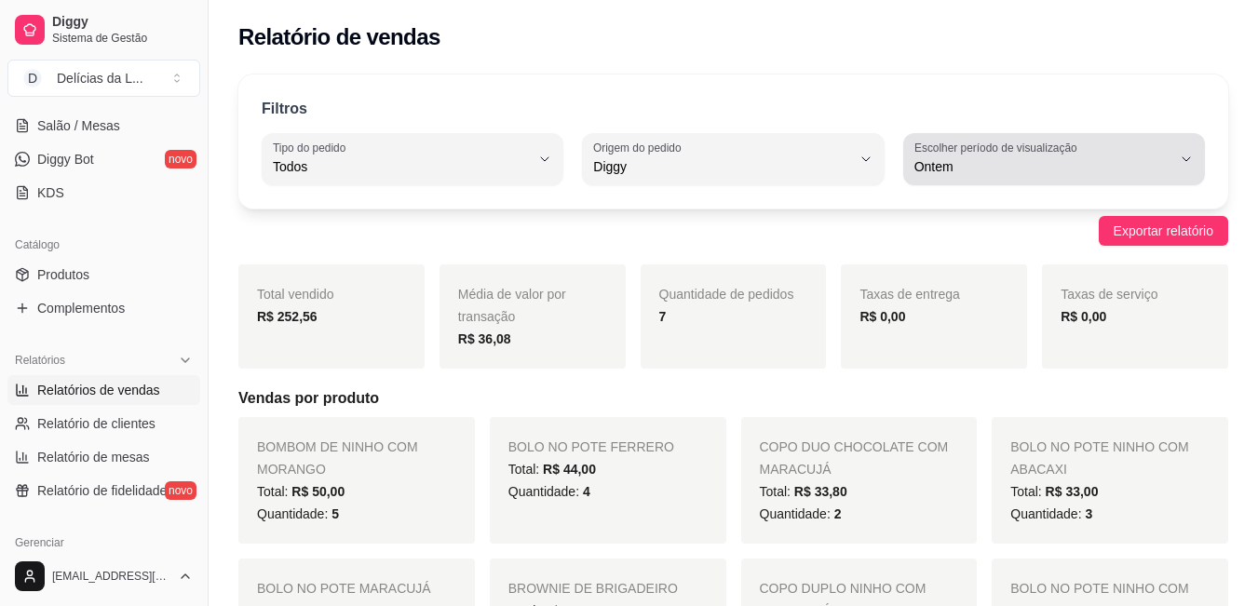
click at [1070, 168] on span "Ontem" at bounding box center [1042, 166] width 257 height 19
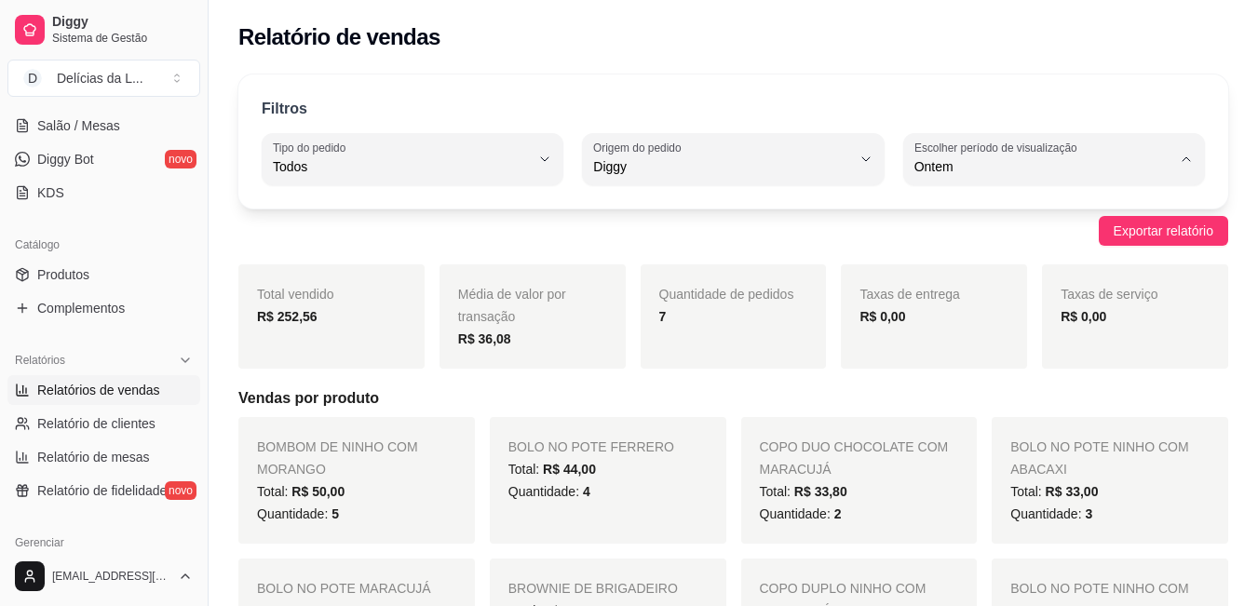
click at [1091, 401] on span "Customizado" at bounding box center [1043, 393] width 243 height 18
type input "-1"
select select "-1"
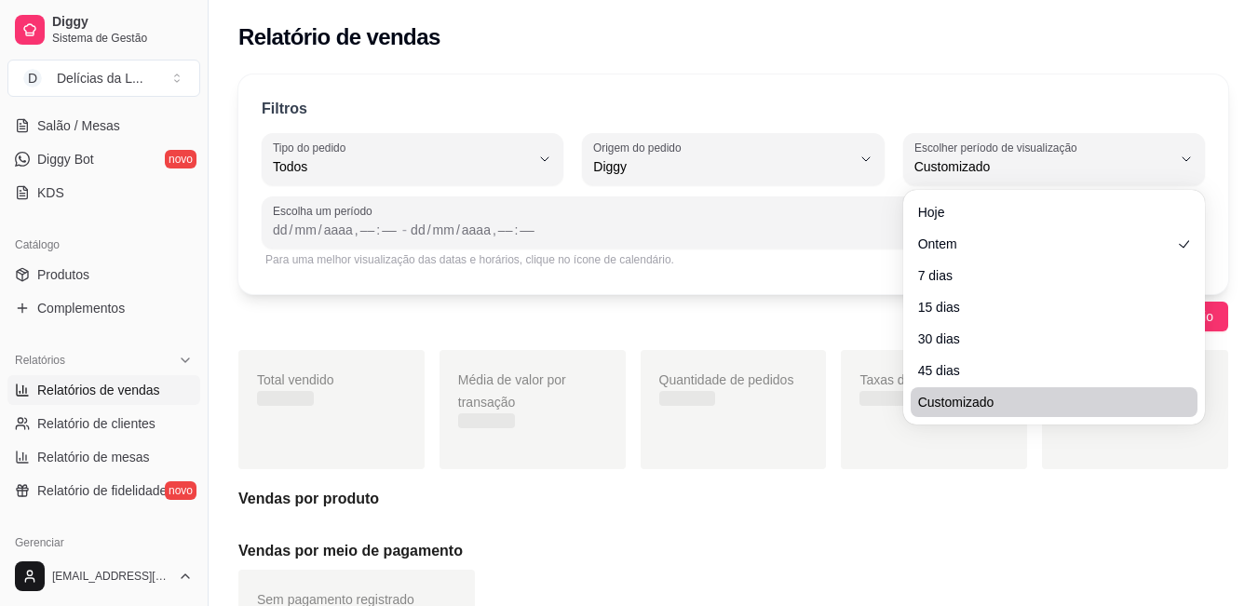
scroll to position [18, 0]
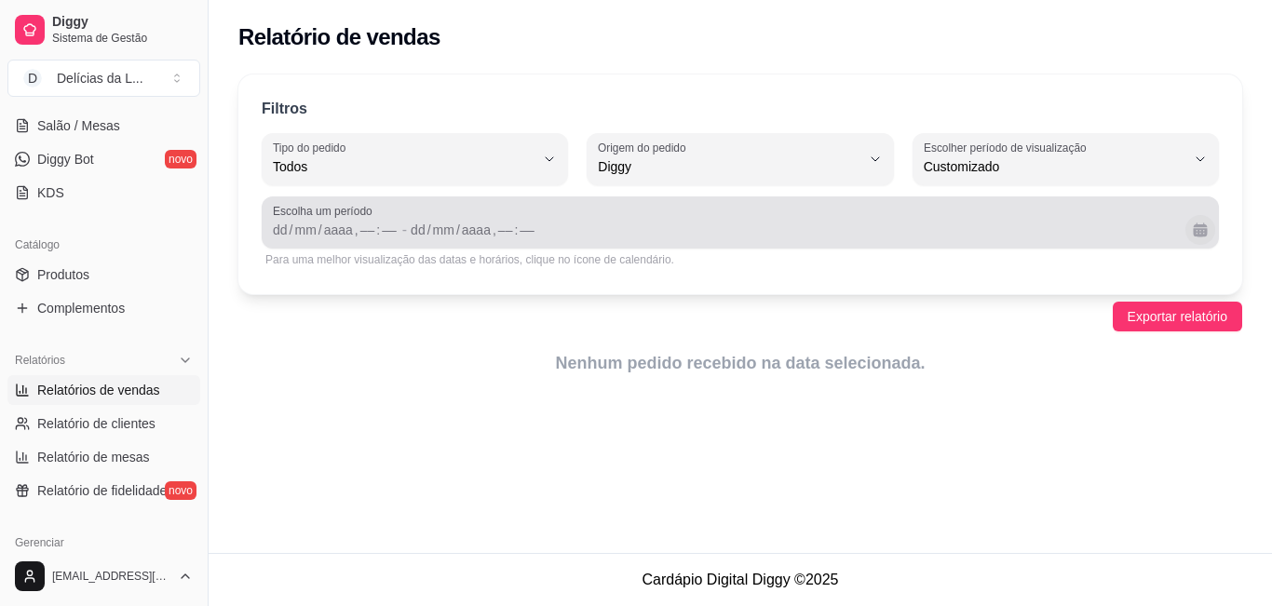
click at [1192, 226] on button "Calendário" at bounding box center [1200, 230] width 30 height 30
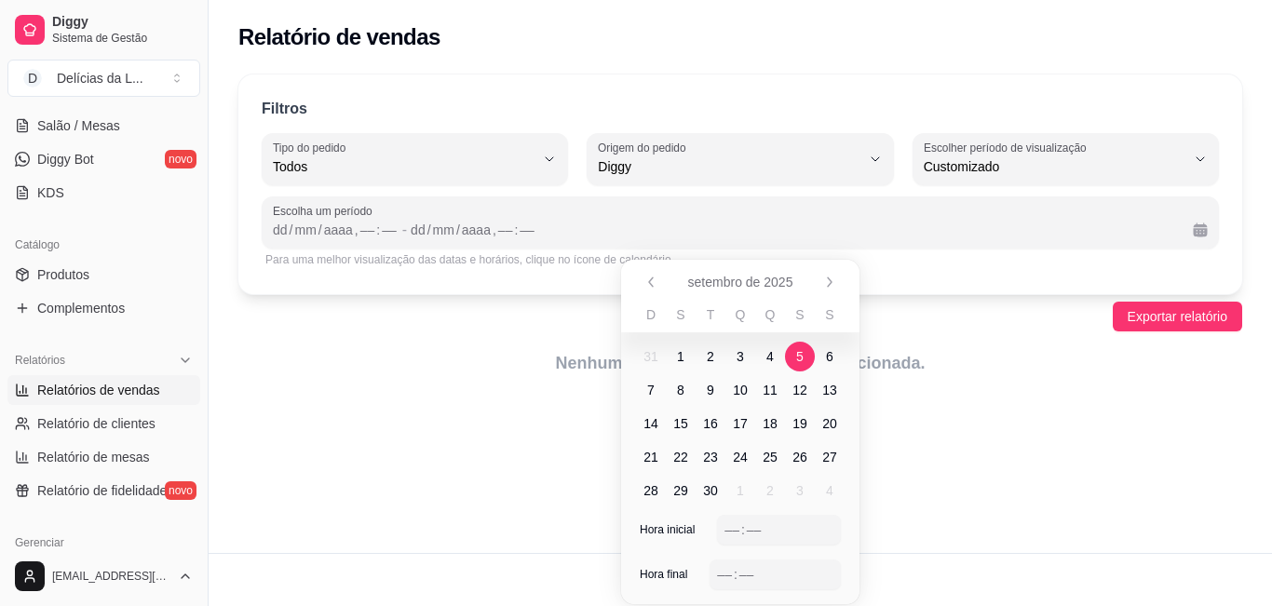
click at [800, 352] on span "5" at bounding box center [799, 356] width 7 height 19
click at [712, 524] on div "Hora inicial –– : ––" at bounding box center [740, 537] width 238 height 45
click at [655, 574] on span "Hora final" at bounding box center [662, 574] width 47 height 15
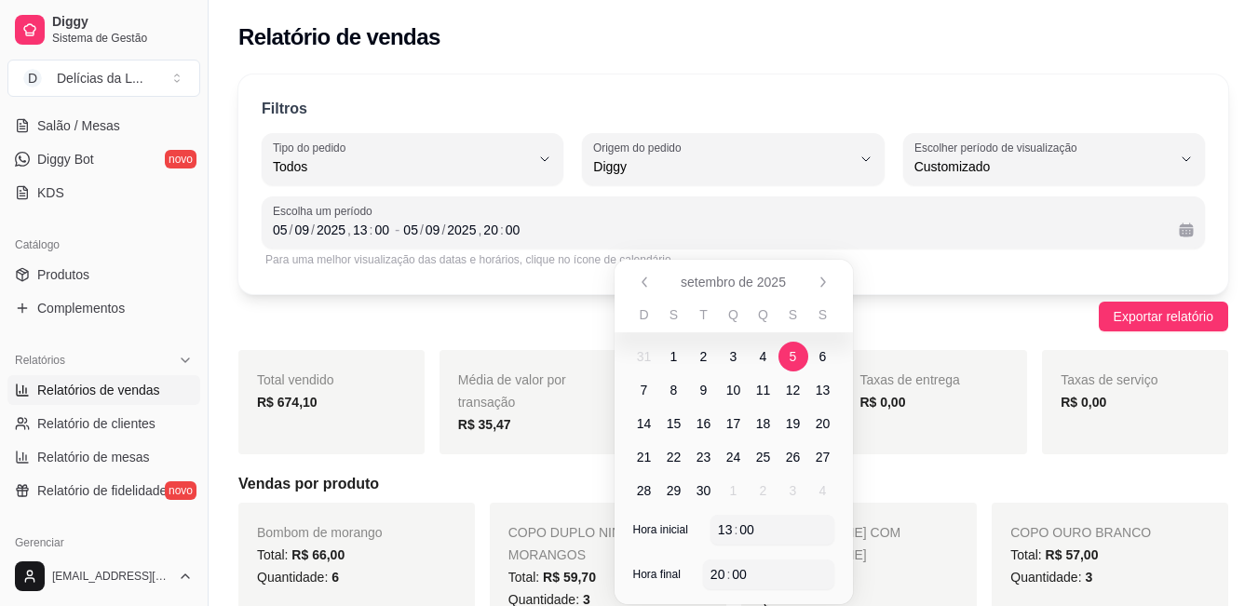
click at [935, 588] on div "Quantidade: 3" at bounding box center [859, 599] width 199 height 22
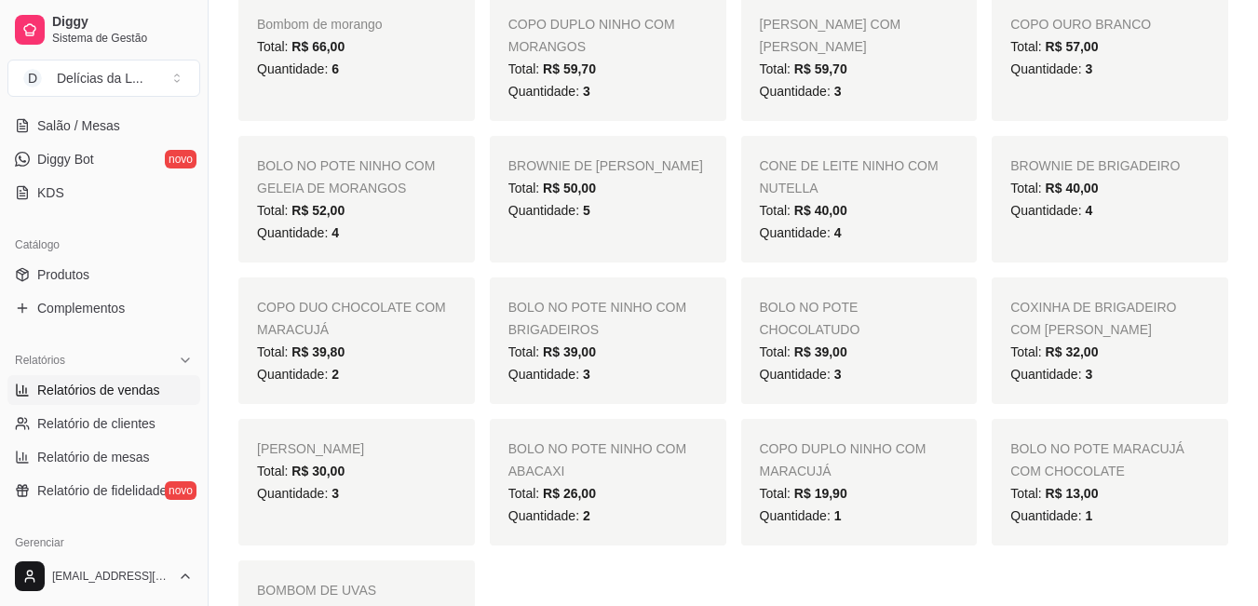
scroll to position [521, 0]
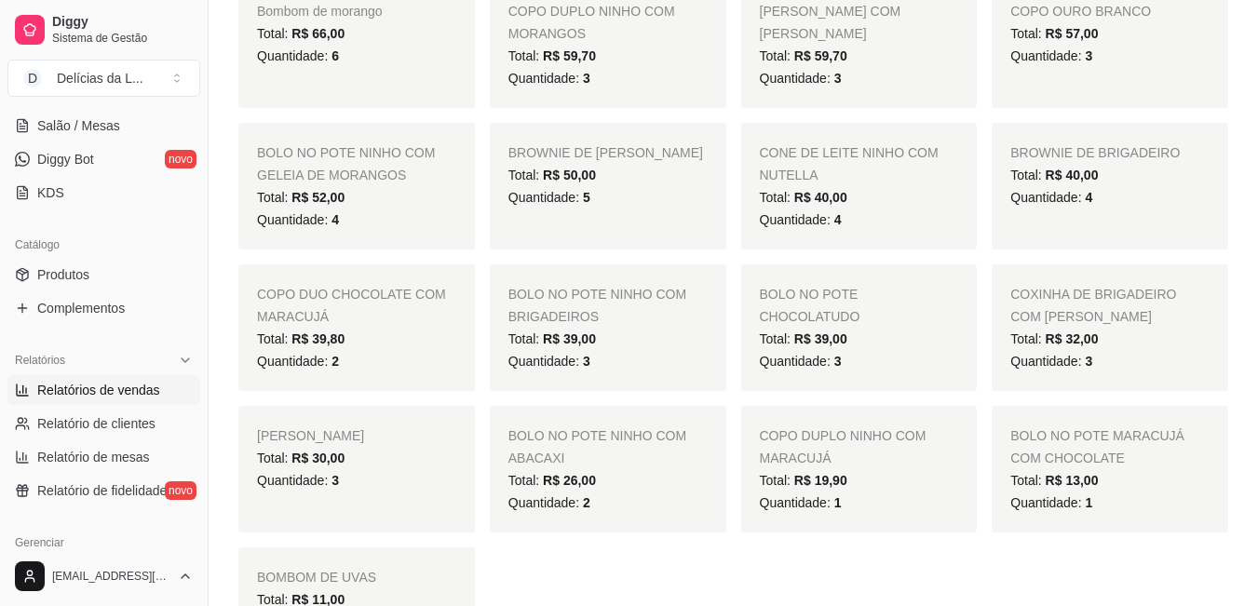
click at [659, 199] on div "Quantidade: 5" at bounding box center [607, 197] width 199 height 22
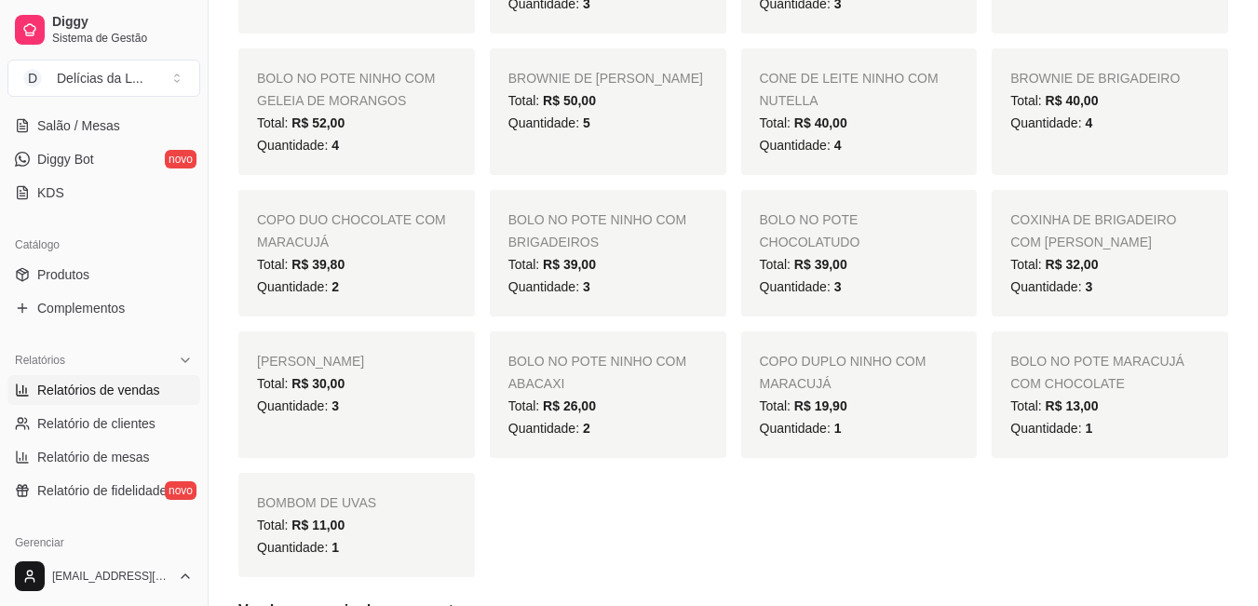
scroll to position [633, 0]
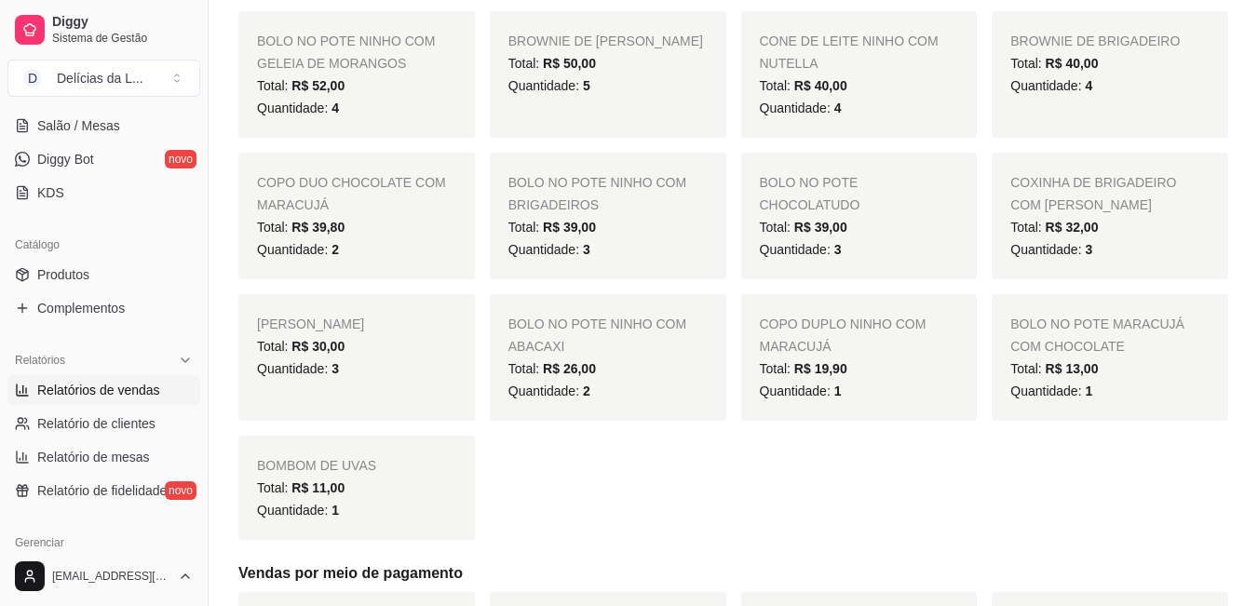
click at [414, 457] on div "BOMBOM DE UVAS Total: R$ 11,00 Quantidade: 1" at bounding box center [356, 488] width 236 height 104
click at [405, 493] on div "Total: R$ 11,00" at bounding box center [356, 488] width 199 height 22
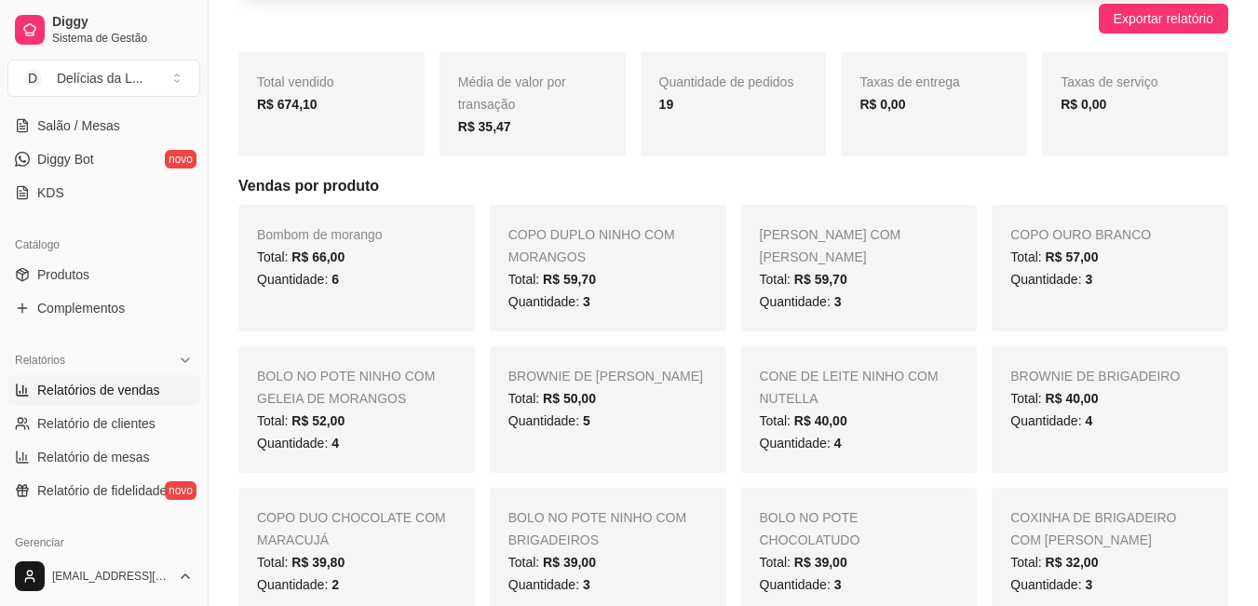
scroll to position [261, 0]
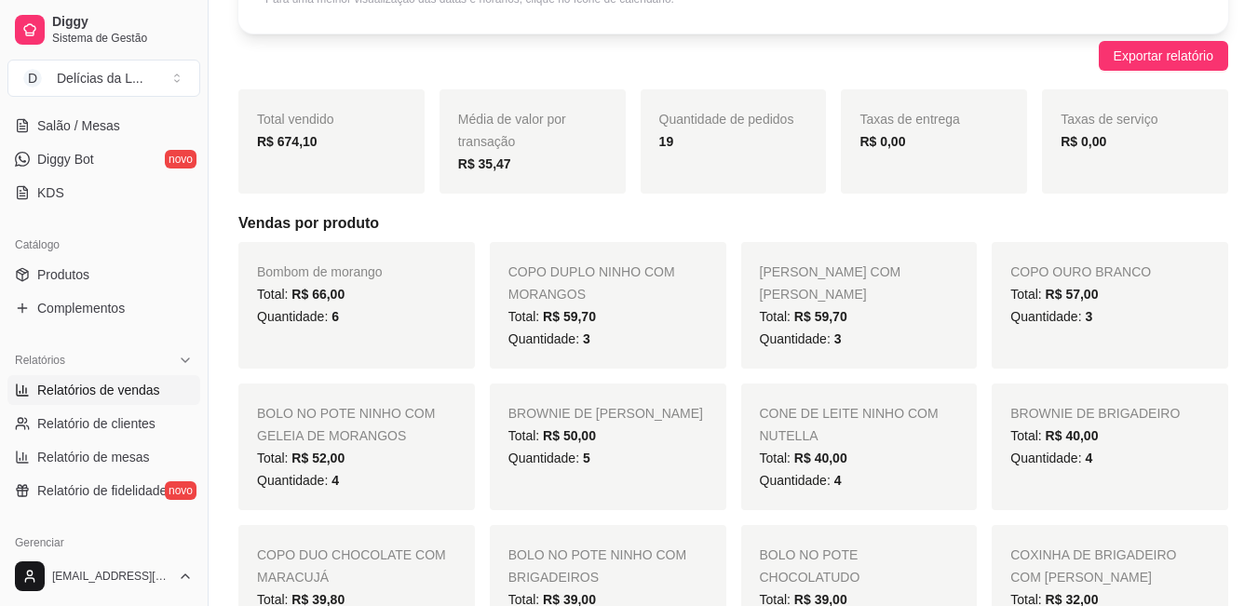
click at [655, 300] on div "COPO DUPLO NINHO COM MORANGOS Total: R$ 59,70 Quantidade: 3" at bounding box center [608, 305] width 236 height 127
click at [625, 300] on div "COPO DUPLO NINHO COM MORANGOS Total: R$ 59,70 Quantidade: 3" at bounding box center [608, 305] width 236 height 127
click at [575, 296] on span "COPO DUPLO NINHO COM MORANGOS" at bounding box center [591, 282] width 167 height 37
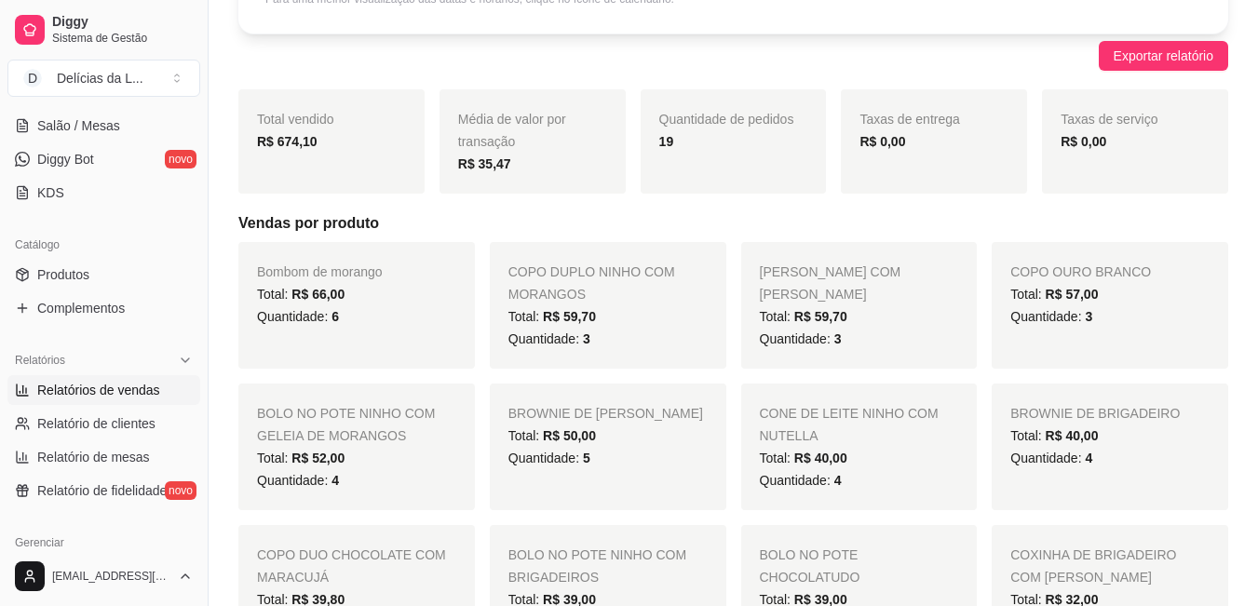
click at [1043, 300] on span "Total: R$ 57,00" at bounding box center [1053, 294] width 87 height 15
click at [403, 468] on div "Total: R$ 52,00" at bounding box center [356, 458] width 199 height 22
click at [374, 460] on div "Total: R$ 52,00" at bounding box center [356, 458] width 199 height 22
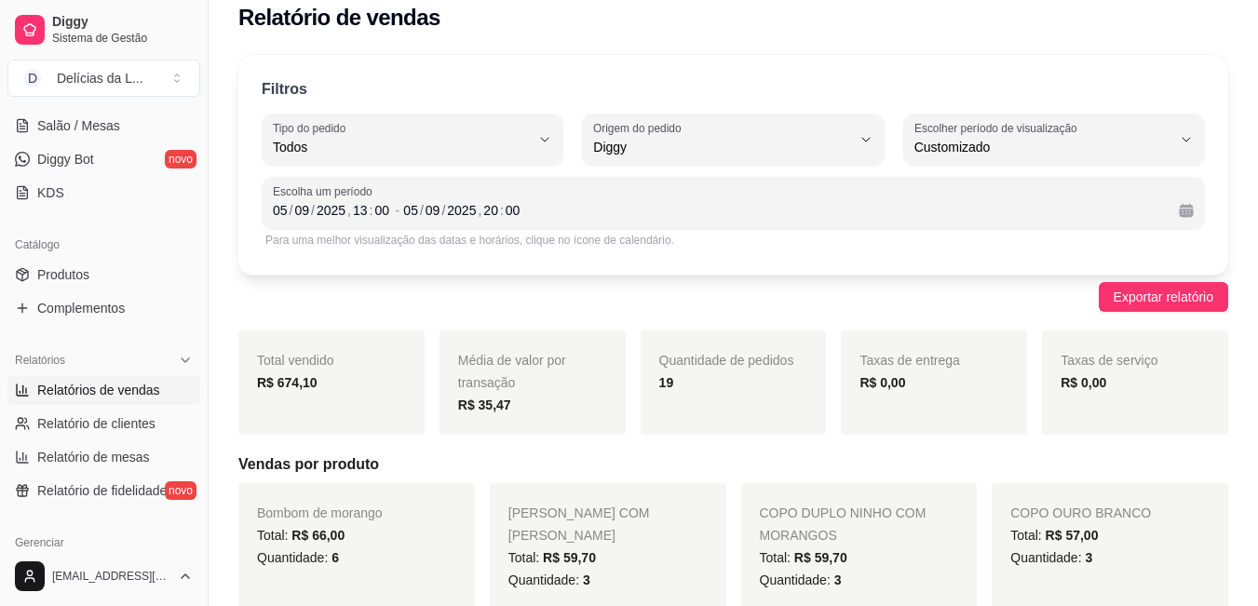
scroll to position [0, 0]
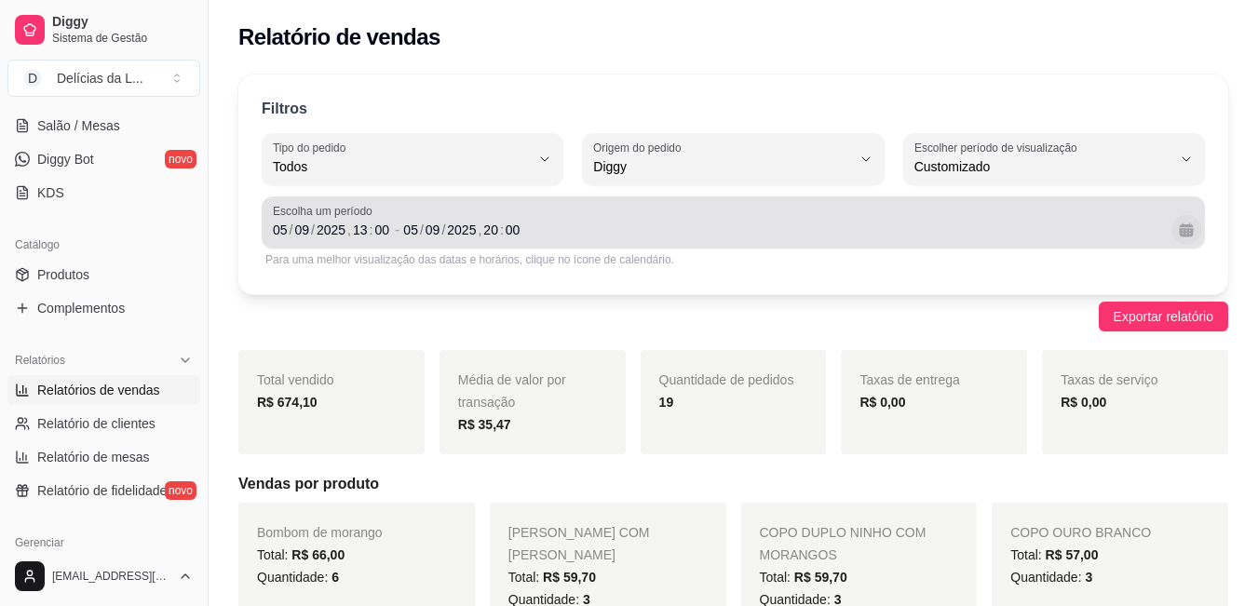
click at [1190, 222] on button "Calendário" at bounding box center [1186, 230] width 30 height 30
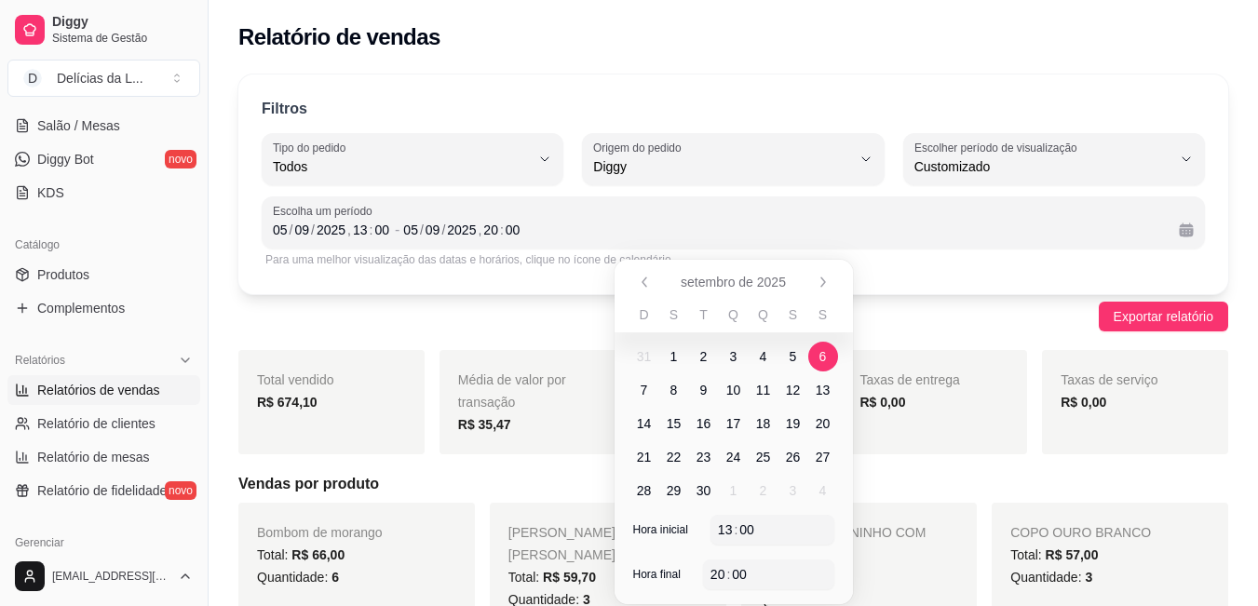
click at [828, 357] on span "6" at bounding box center [823, 357] width 30 height 30
click at [825, 360] on span "6" at bounding box center [822, 356] width 7 height 19
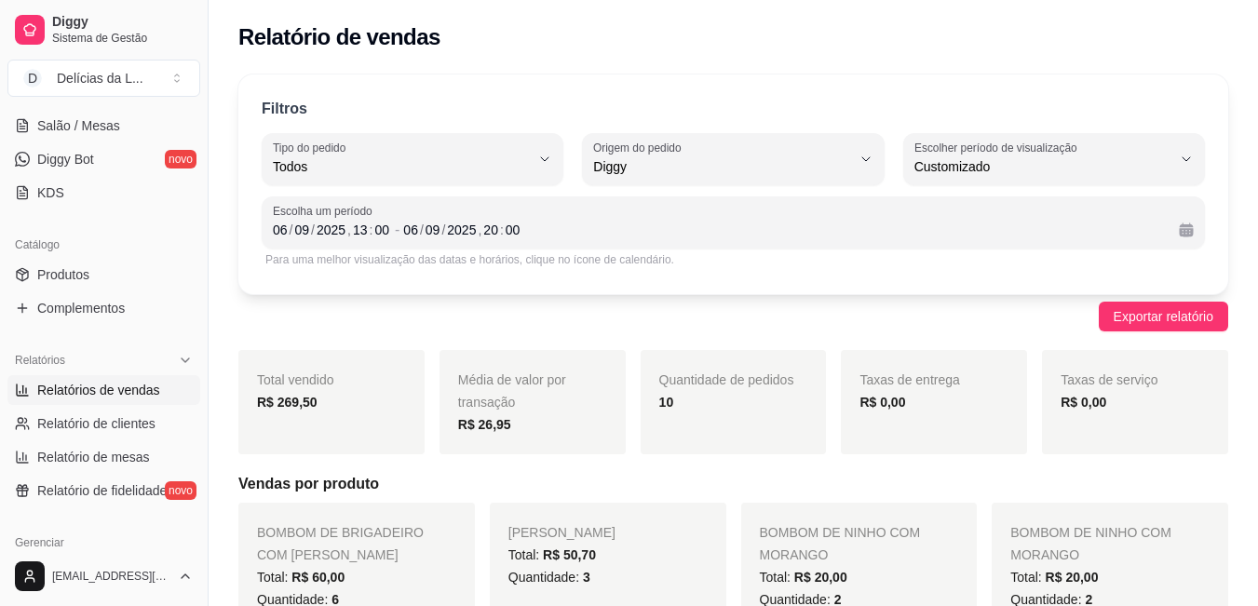
click at [922, 259] on div "Para uma melhor visualização das datas e horários, clique no ícone de calendári…" at bounding box center [732, 259] width 935 height 15
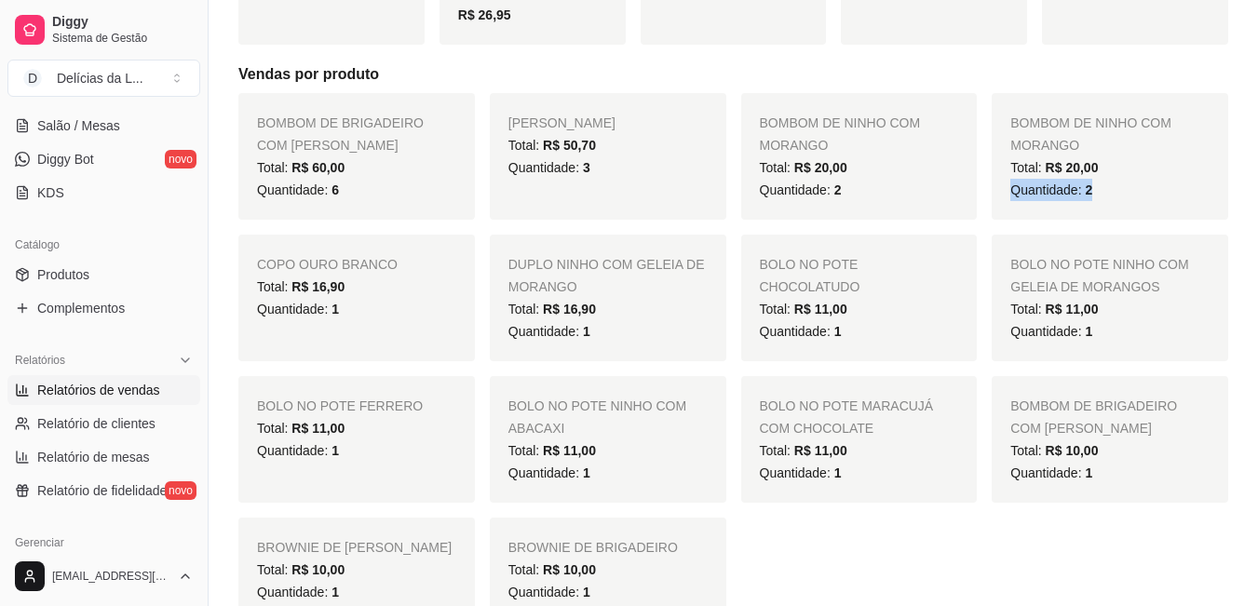
scroll to position [447, 0]
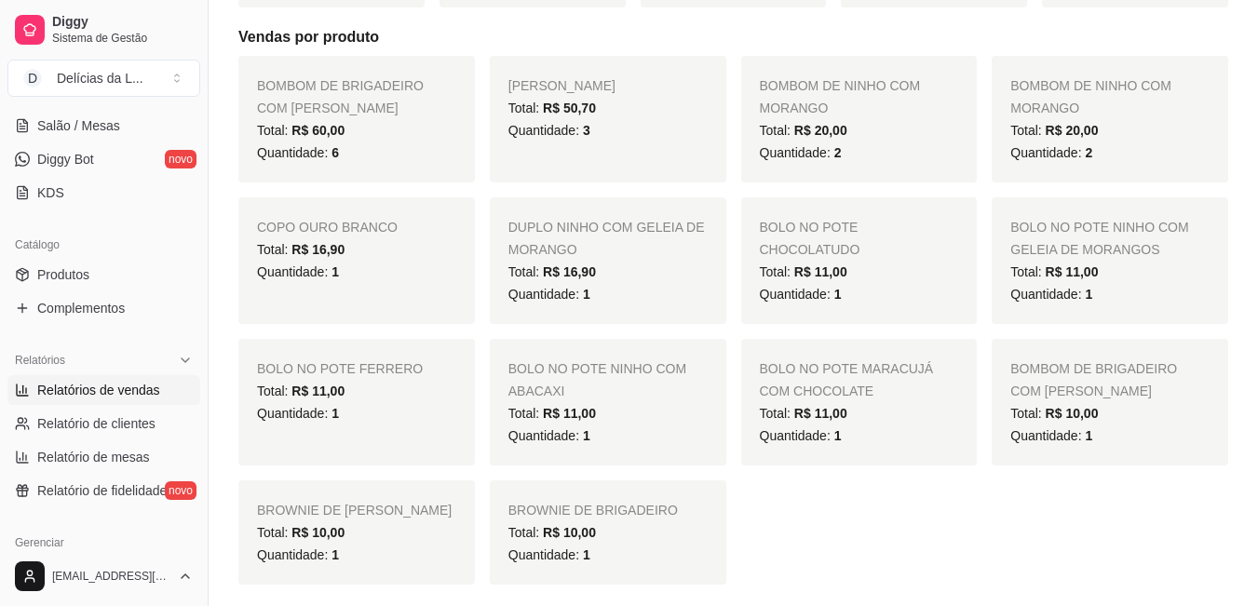
click at [305, 98] on div "BOMBOM DE BRIGADEIRO COM MORANGO Total: R$ 60,00 Quantidade: 6" at bounding box center [356, 119] width 236 height 127
click at [1100, 442] on div "Quantidade: 1" at bounding box center [1109, 435] width 199 height 22
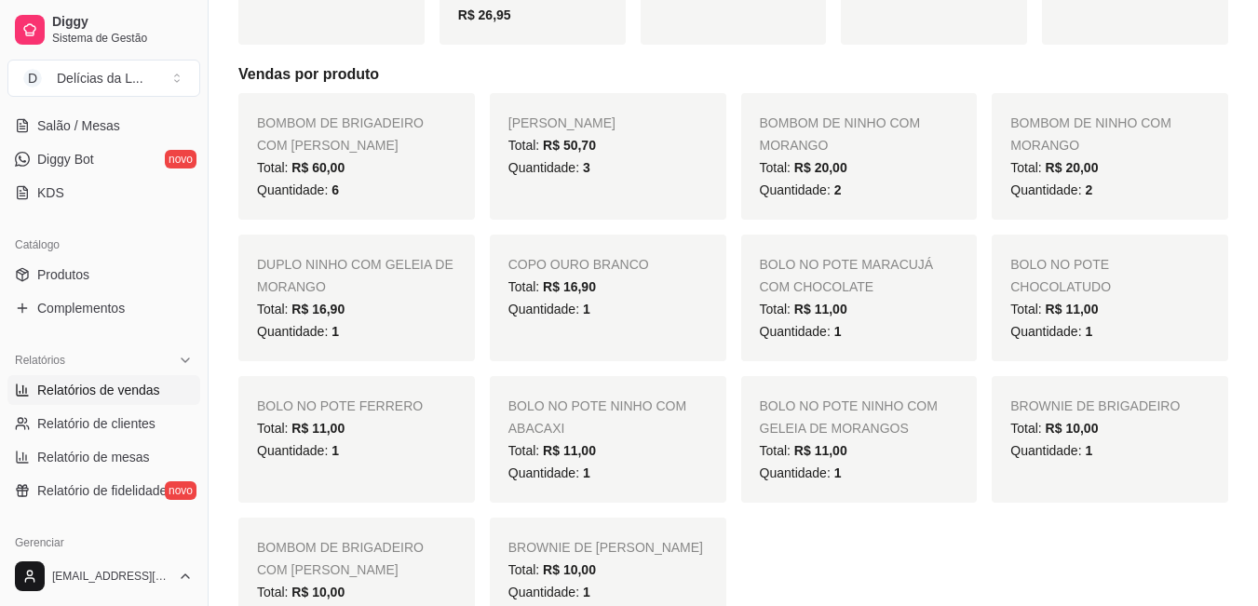
scroll to position [372, 0]
